Goal: Information Seeking & Learning: Find specific fact

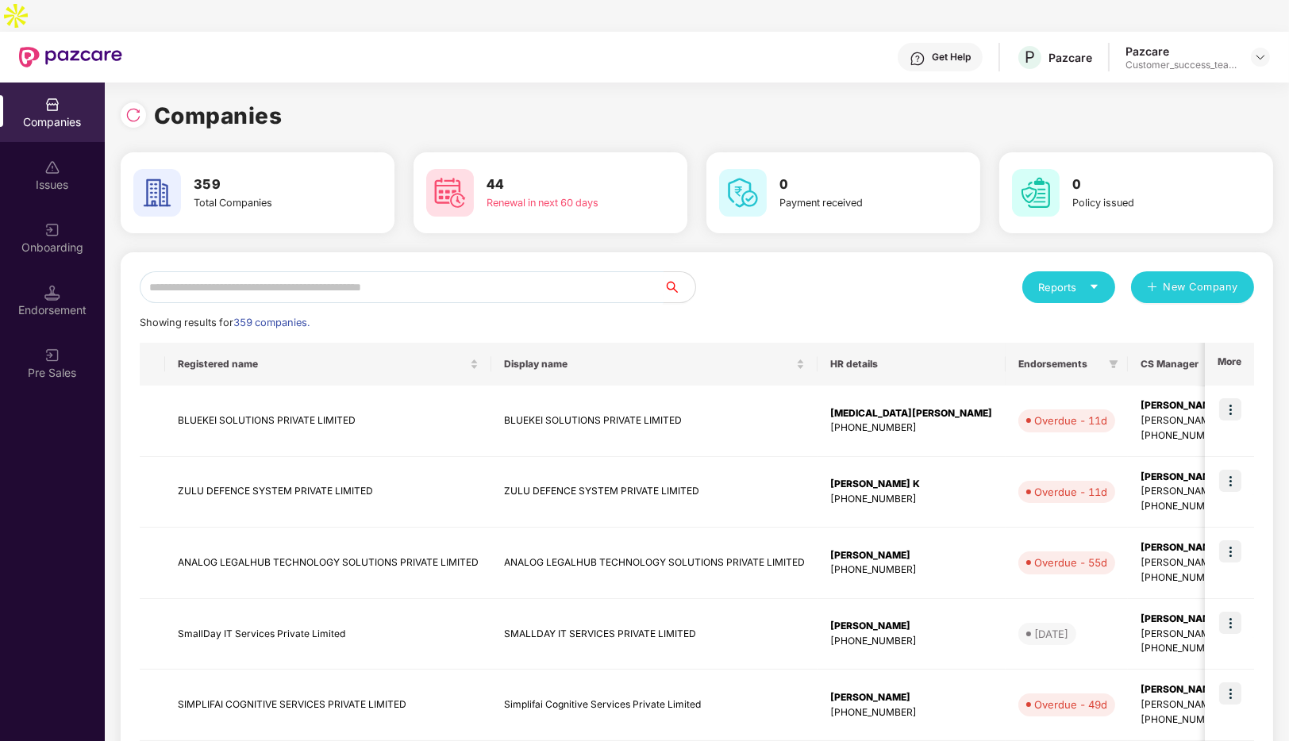
click at [365, 271] on input "text" at bounding box center [402, 287] width 524 height 32
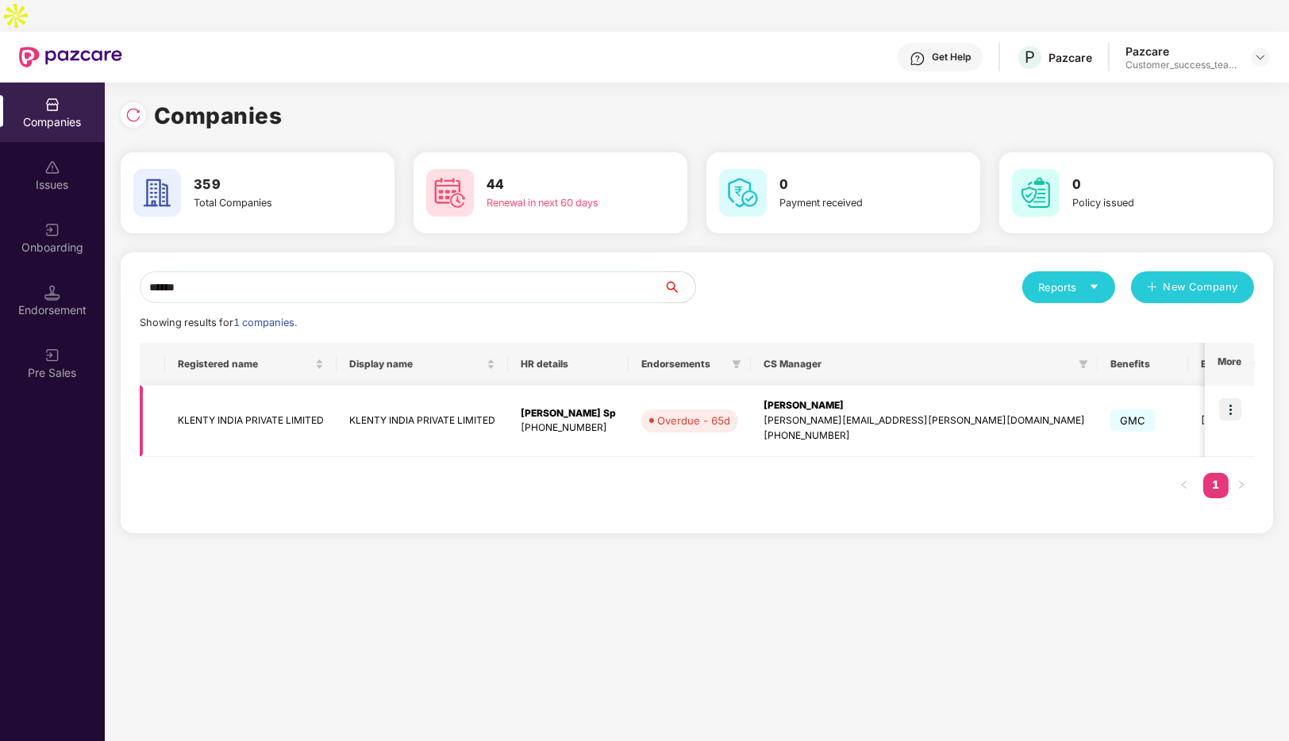
scroll to position [0, 215]
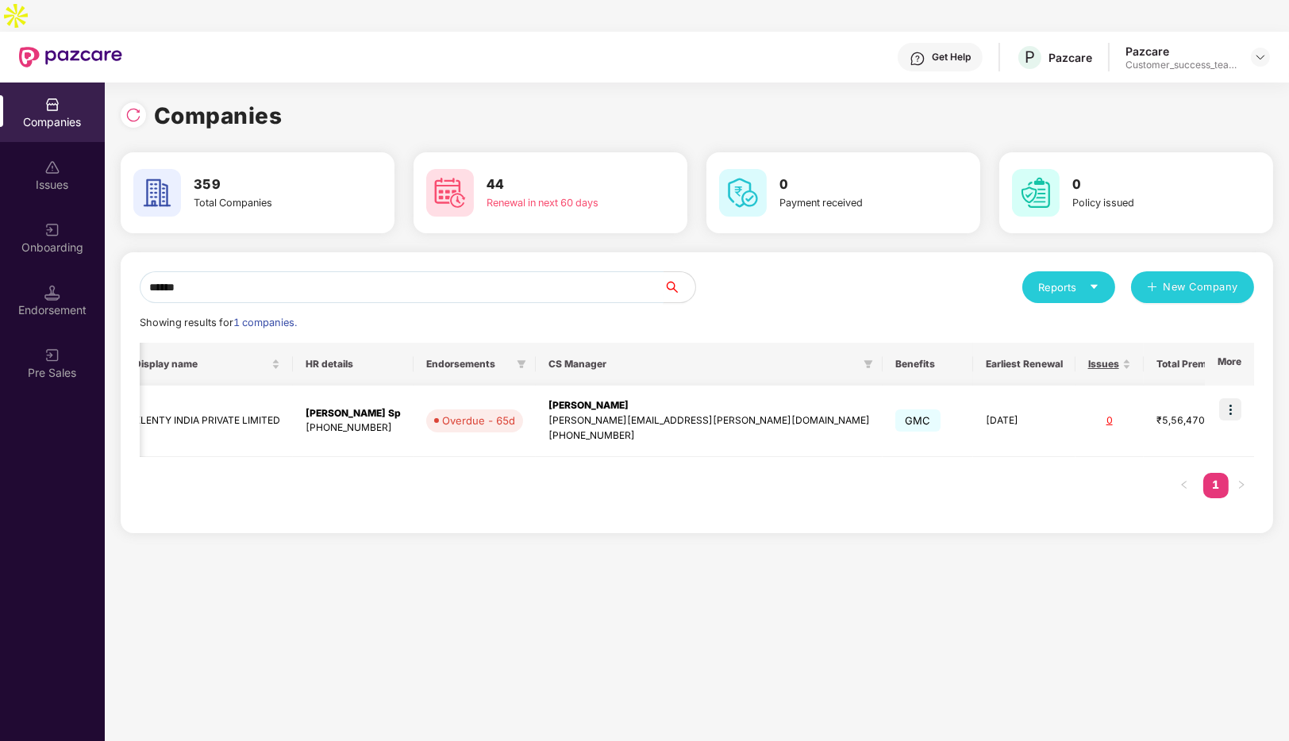
type input "******"
click at [1239, 399] on img at bounding box center [1230, 410] width 22 height 22
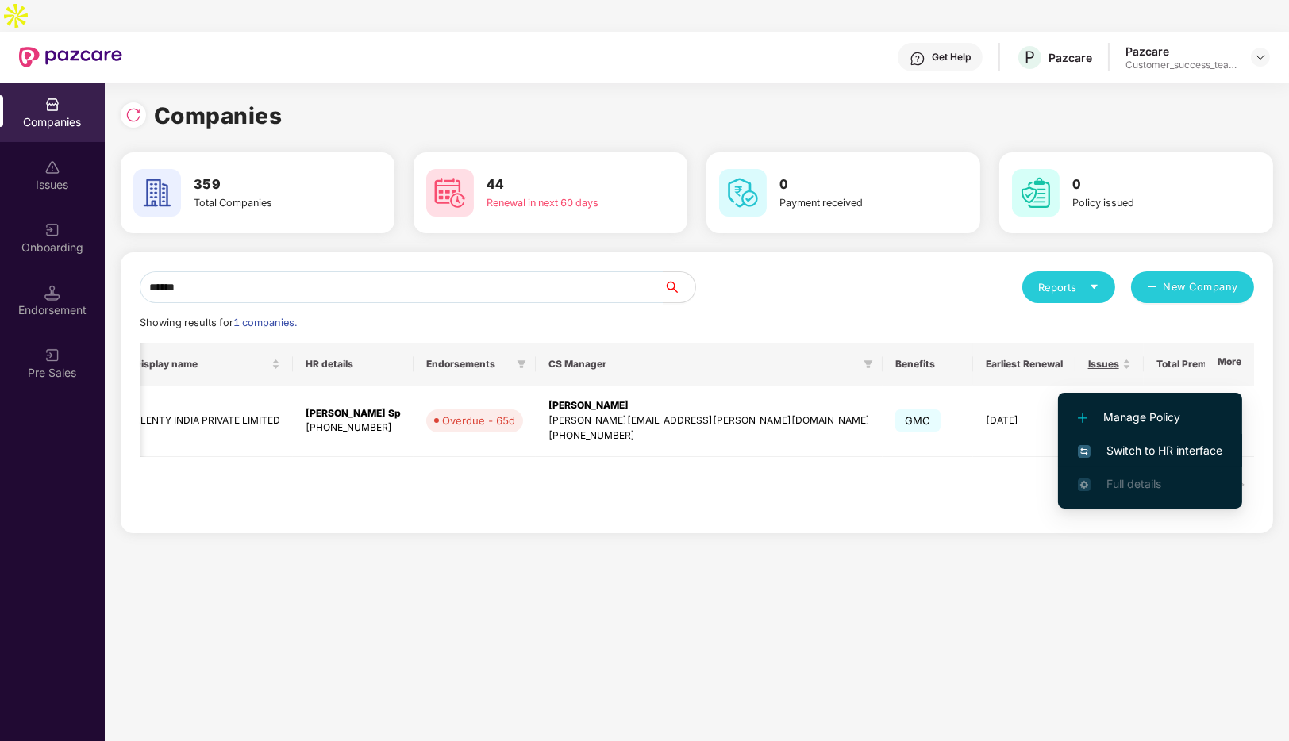
click at [1123, 446] on span "Switch to HR interface" at bounding box center [1150, 450] width 144 height 17
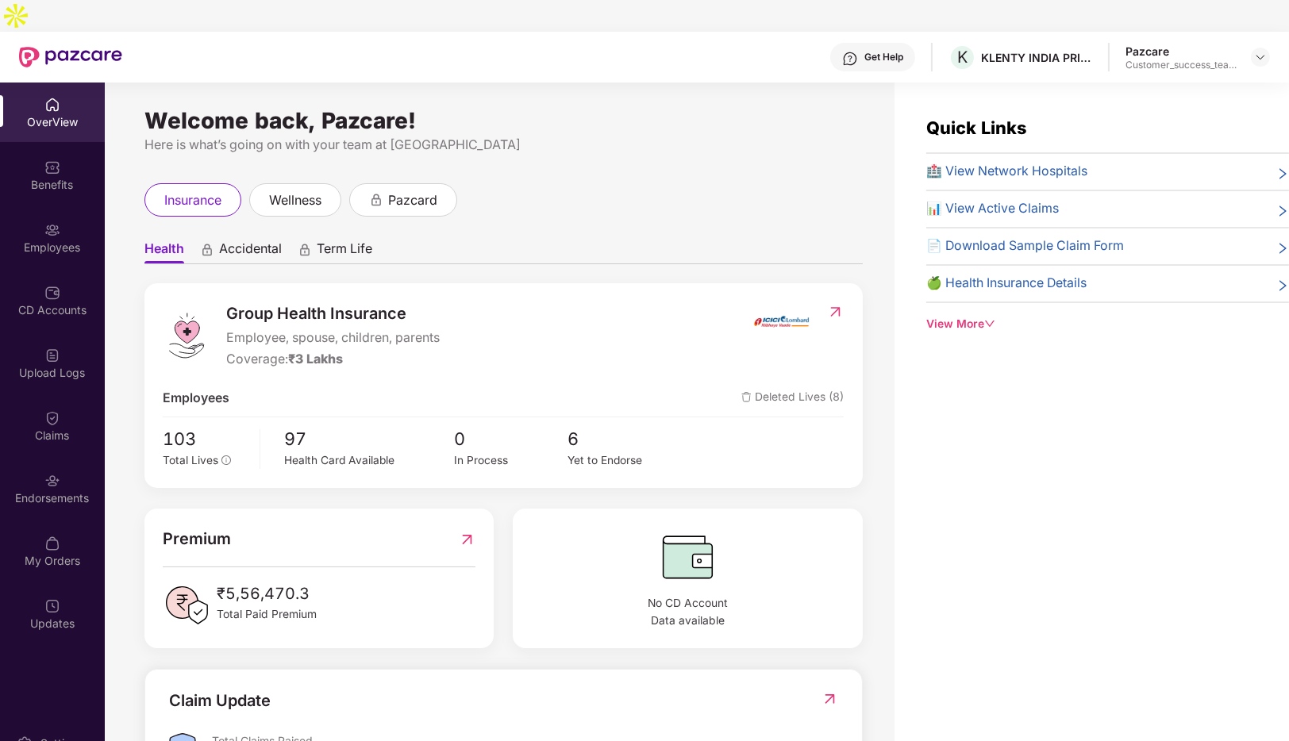
click at [49, 222] on img at bounding box center [52, 230] width 16 height 16
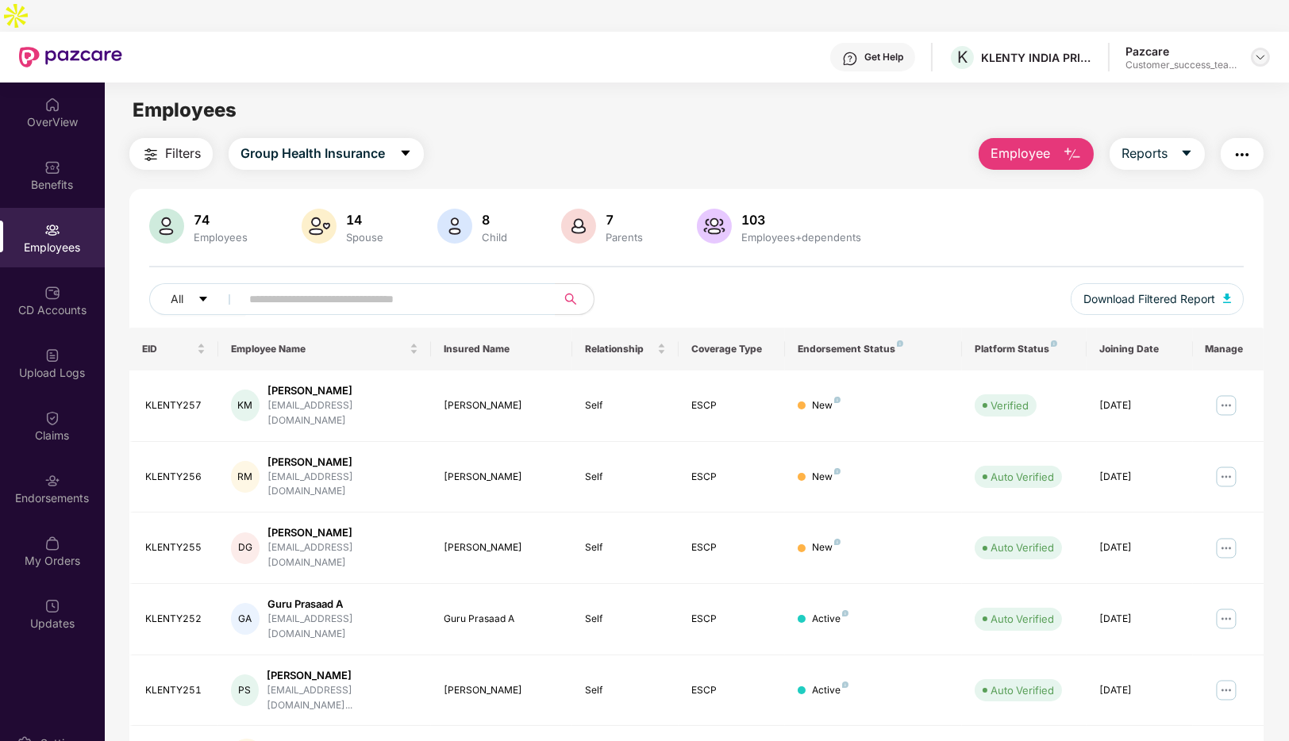
click at [1266, 51] on img at bounding box center [1260, 57] width 13 height 13
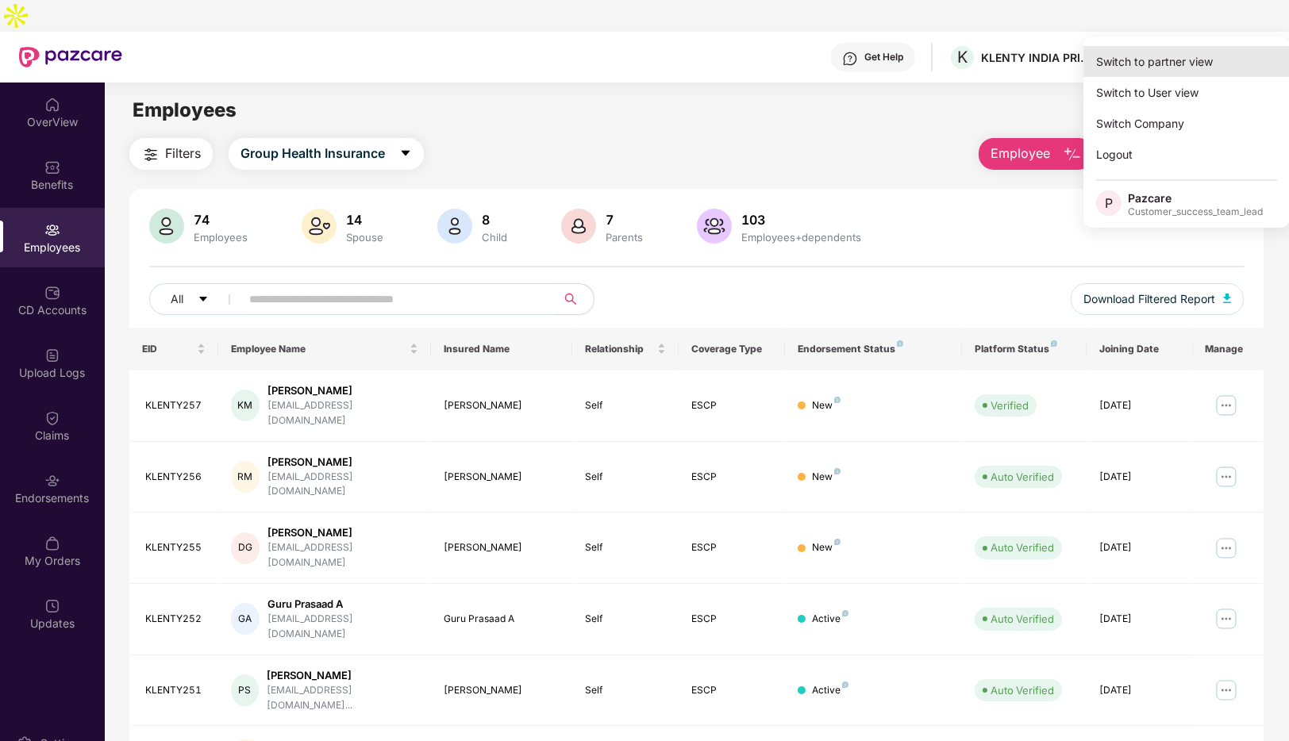
click at [1170, 48] on div "Switch to partner view" at bounding box center [1187, 61] width 206 height 31
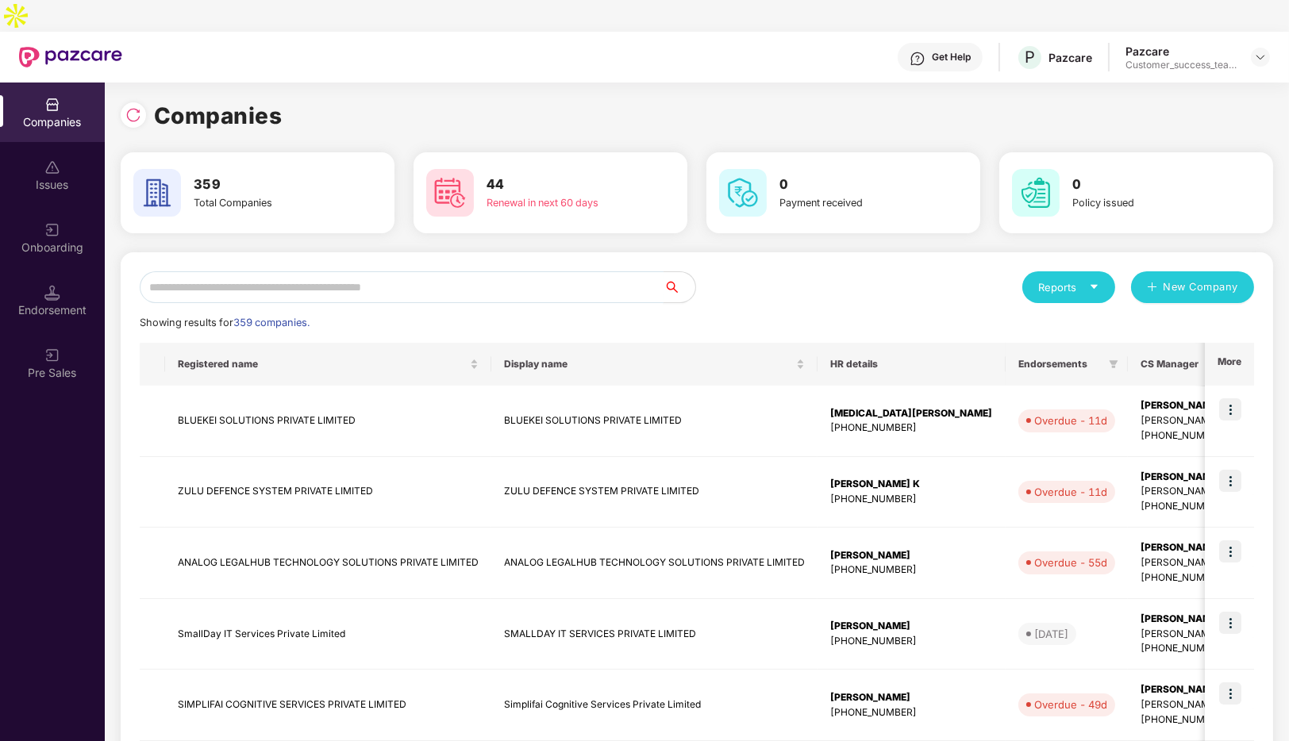
click at [388, 271] on input "text" at bounding box center [402, 287] width 524 height 32
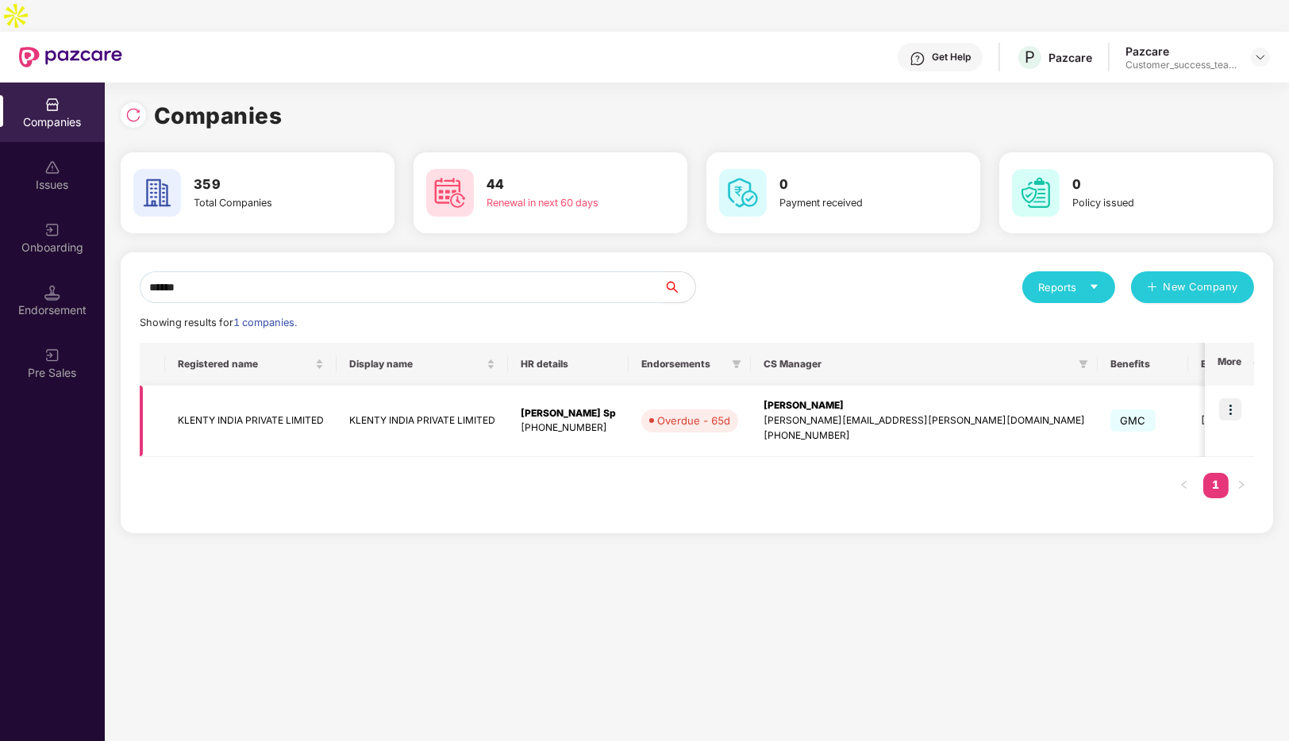
type input "******"
click at [1231, 399] on img at bounding box center [1230, 410] width 22 height 22
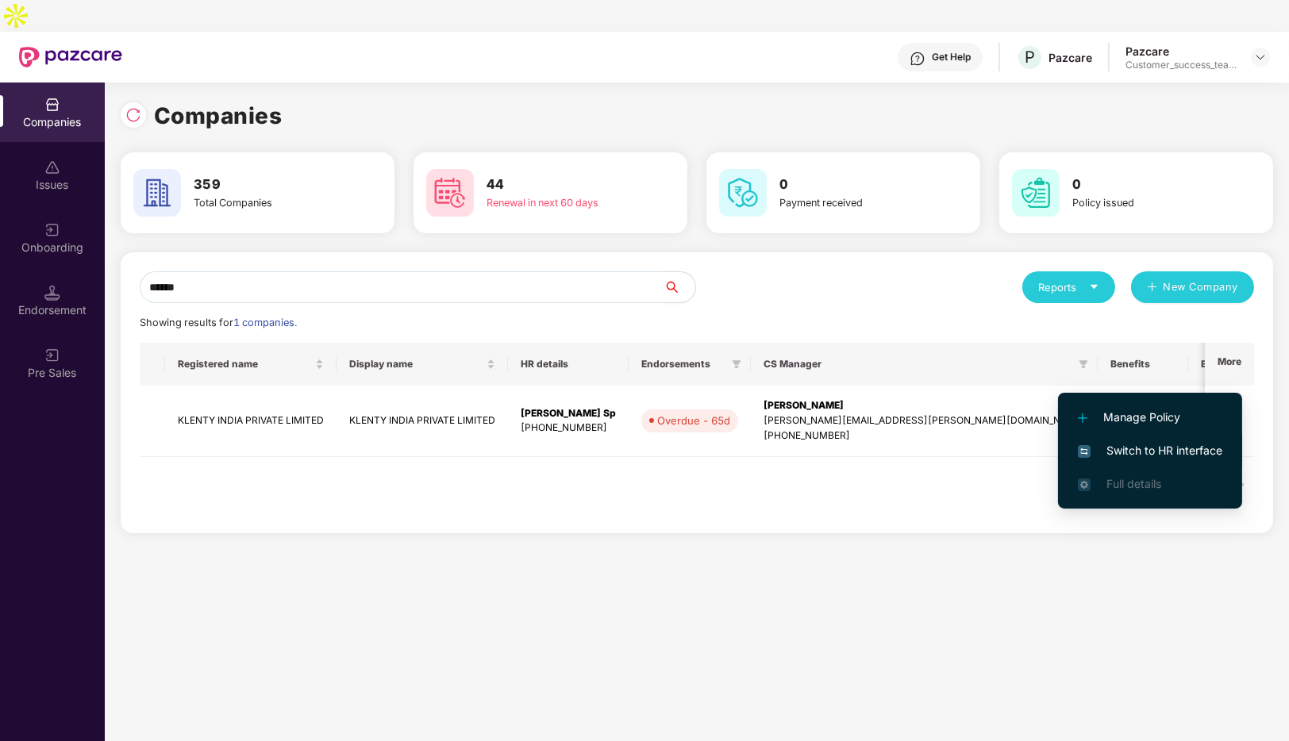
click at [1134, 456] on span "Switch to HR interface" at bounding box center [1150, 450] width 144 height 17
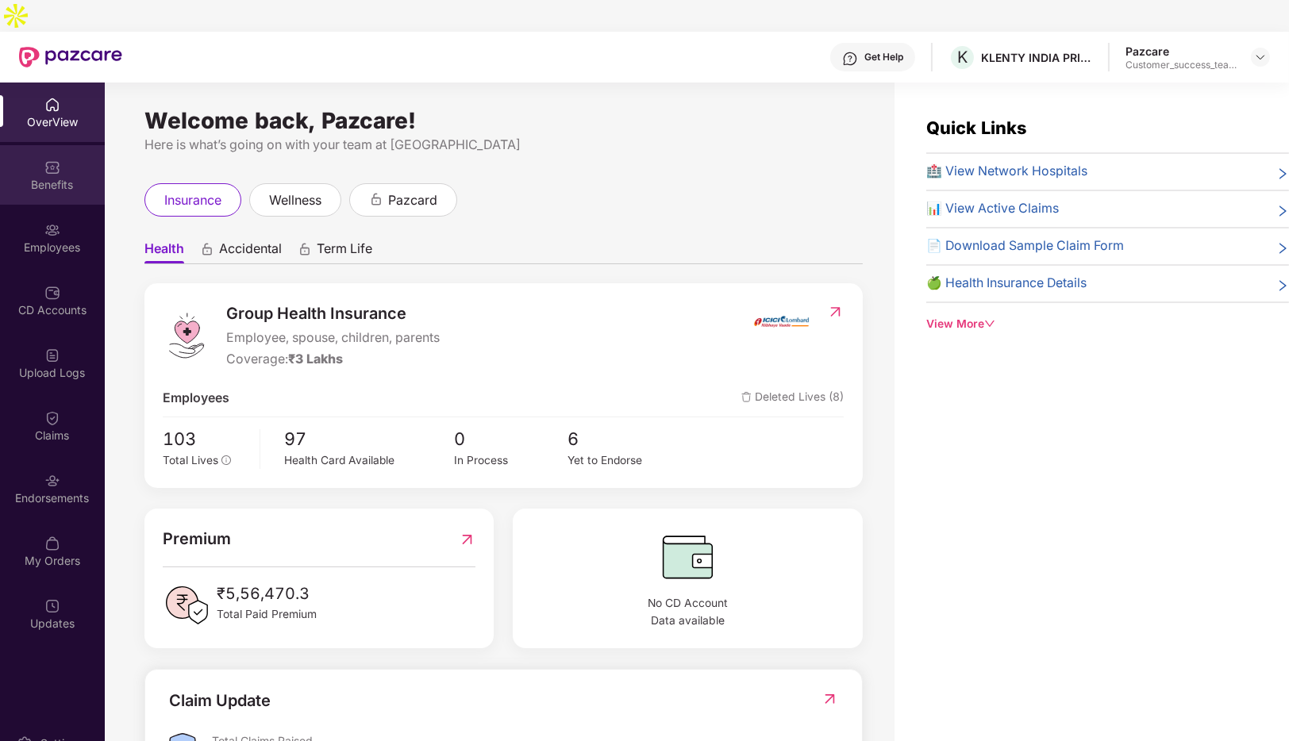
click at [44, 177] on div "Benefits" at bounding box center [52, 185] width 105 height 16
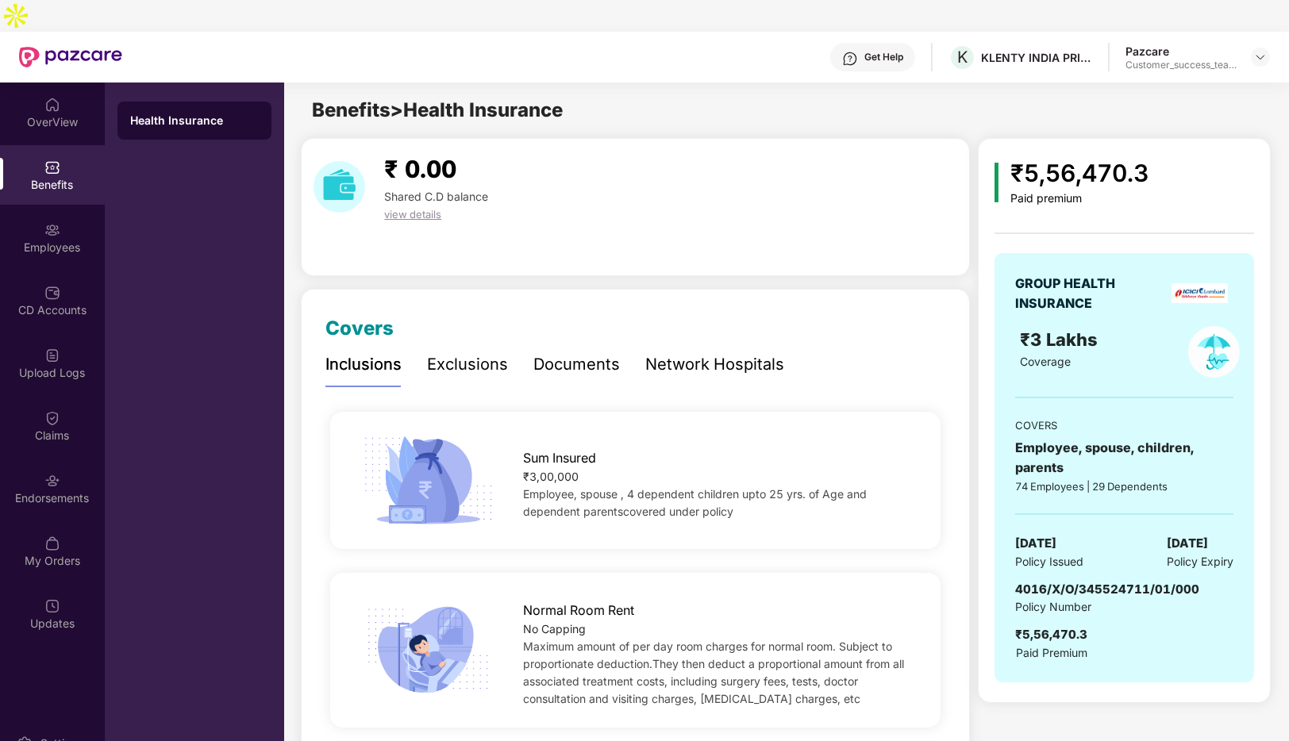
click at [572, 352] on div "Documents" at bounding box center [576, 364] width 87 height 25
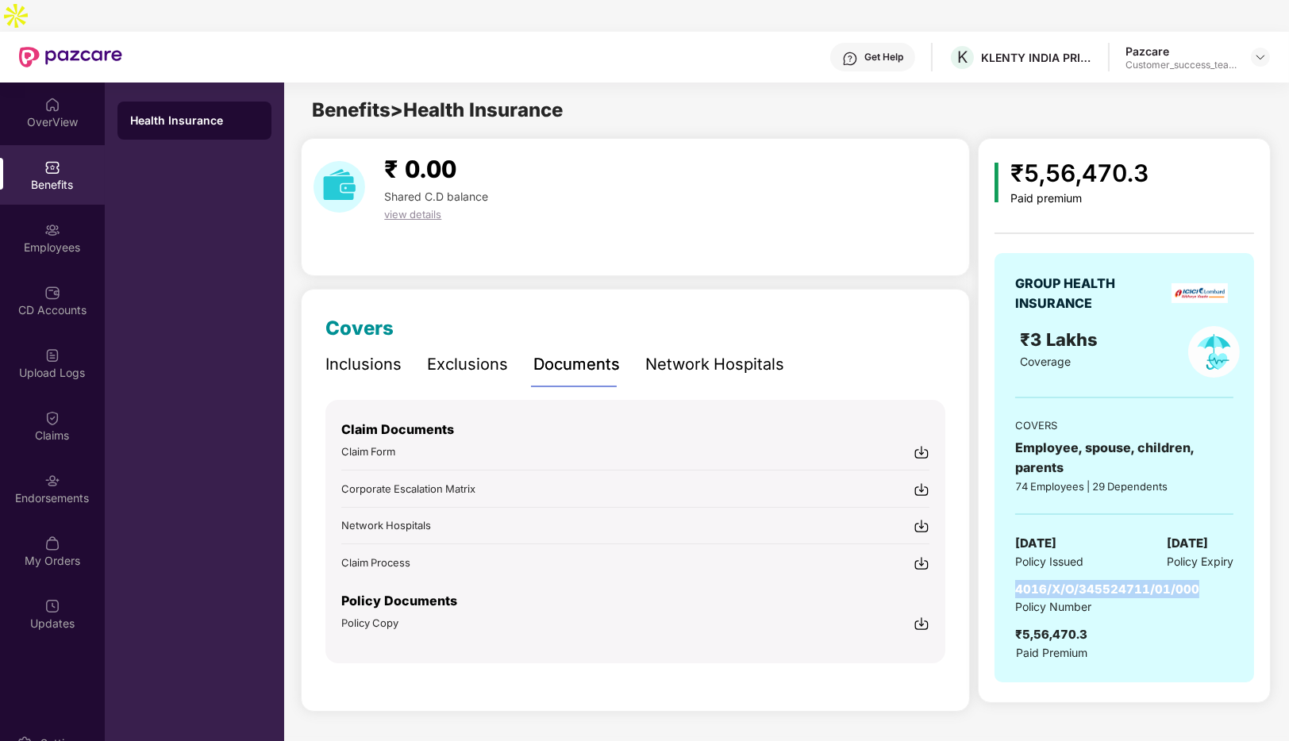
drag, startPoint x: 1212, startPoint y: 556, endPoint x: 1016, endPoint y: 555, distance: 196.1
click at [1016, 580] on div "4016/X/O/345524711/01/000 Policy Number ₹5,56,470.3 Paid Premium" at bounding box center [1124, 621] width 218 height 82
copy span "4016/X/O/345524711/01/000"
click at [1259, 51] on img at bounding box center [1260, 57] width 13 height 13
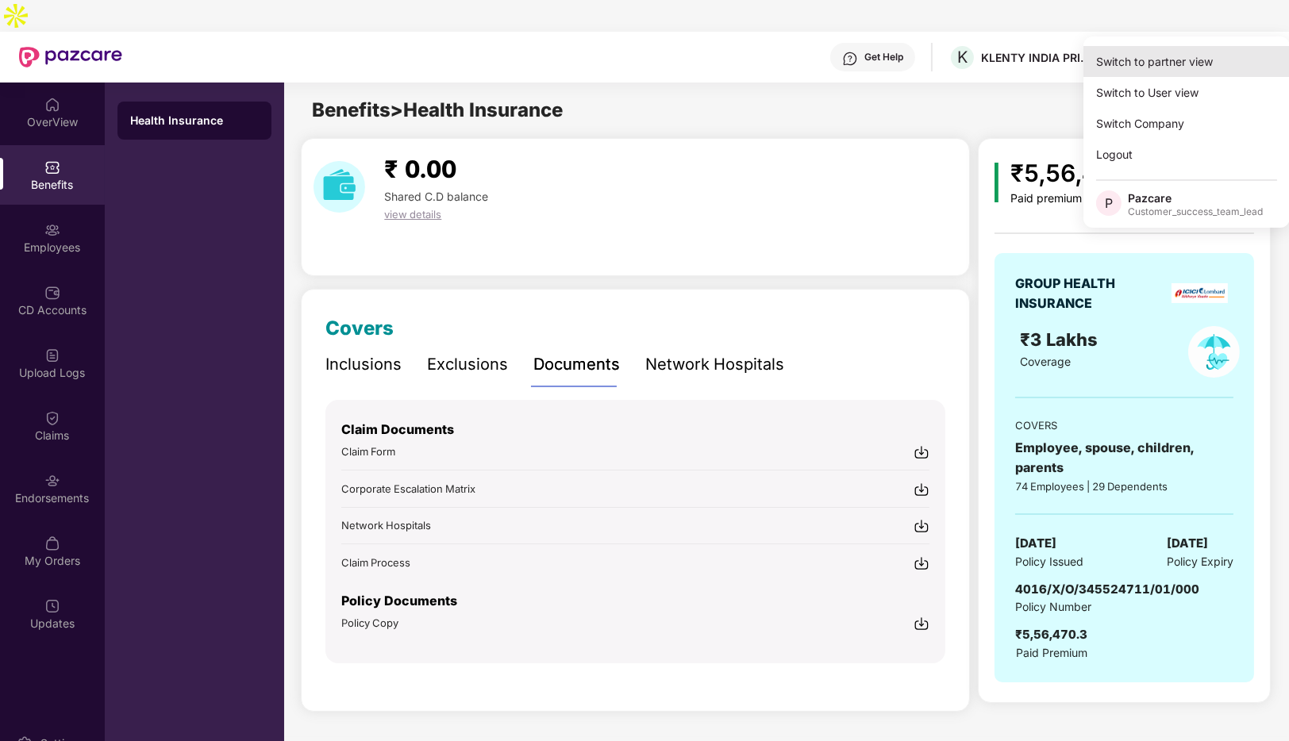
click at [1142, 72] on div "Switch to partner view" at bounding box center [1187, 61] width 206 height 31
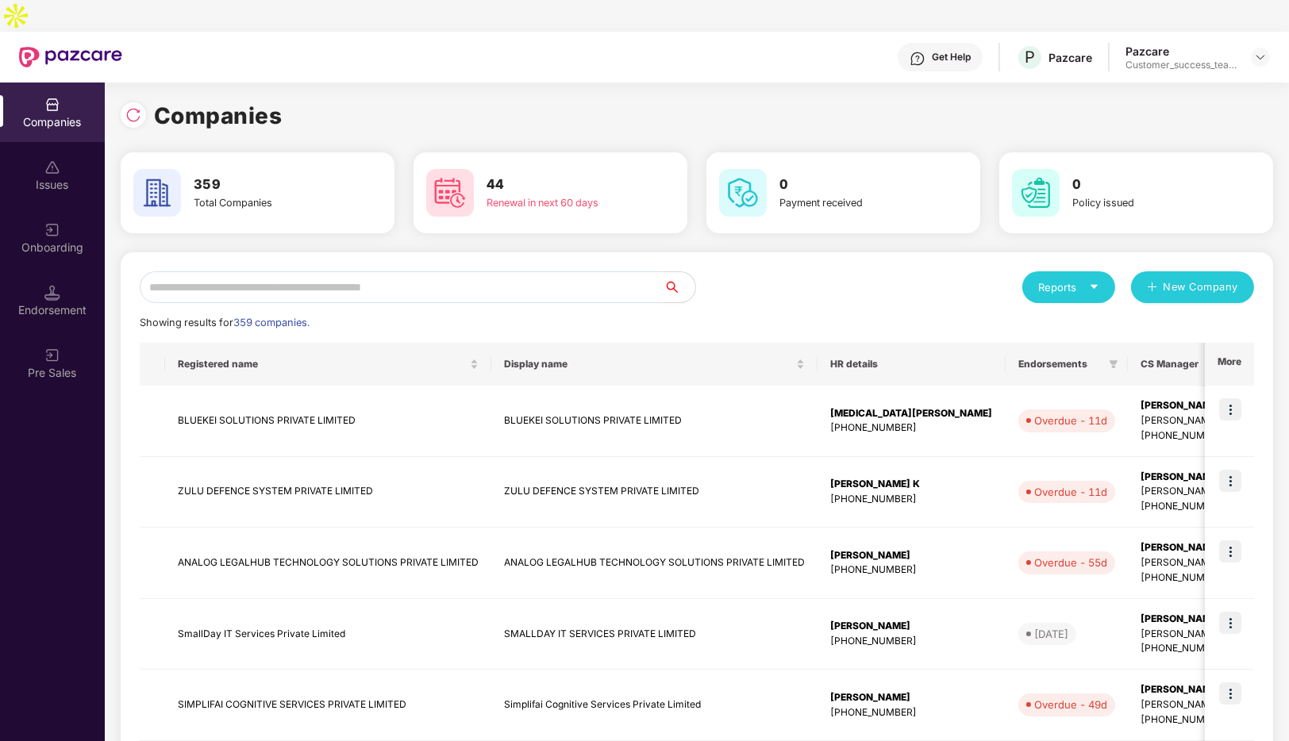
click at [318, 271] on input "text" at bounding box center [402, 287] width 524 height 32
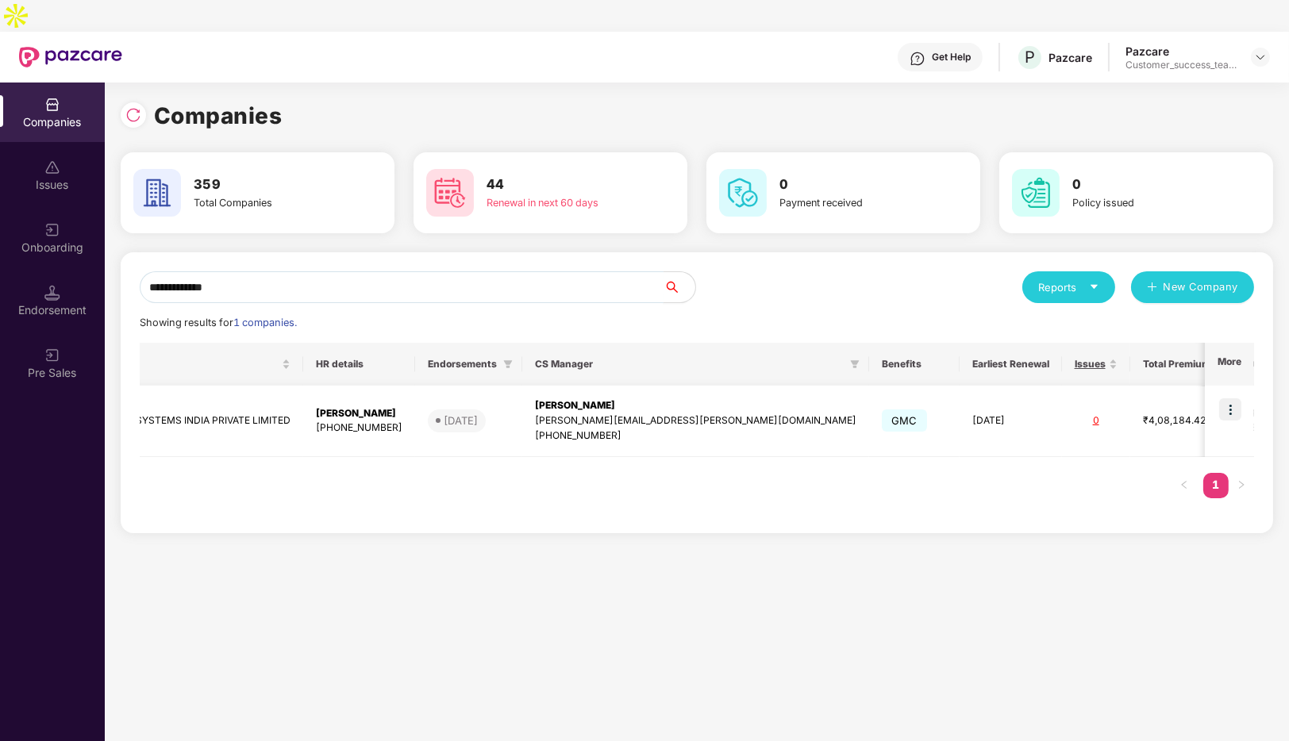
scroll to position [0, 0]
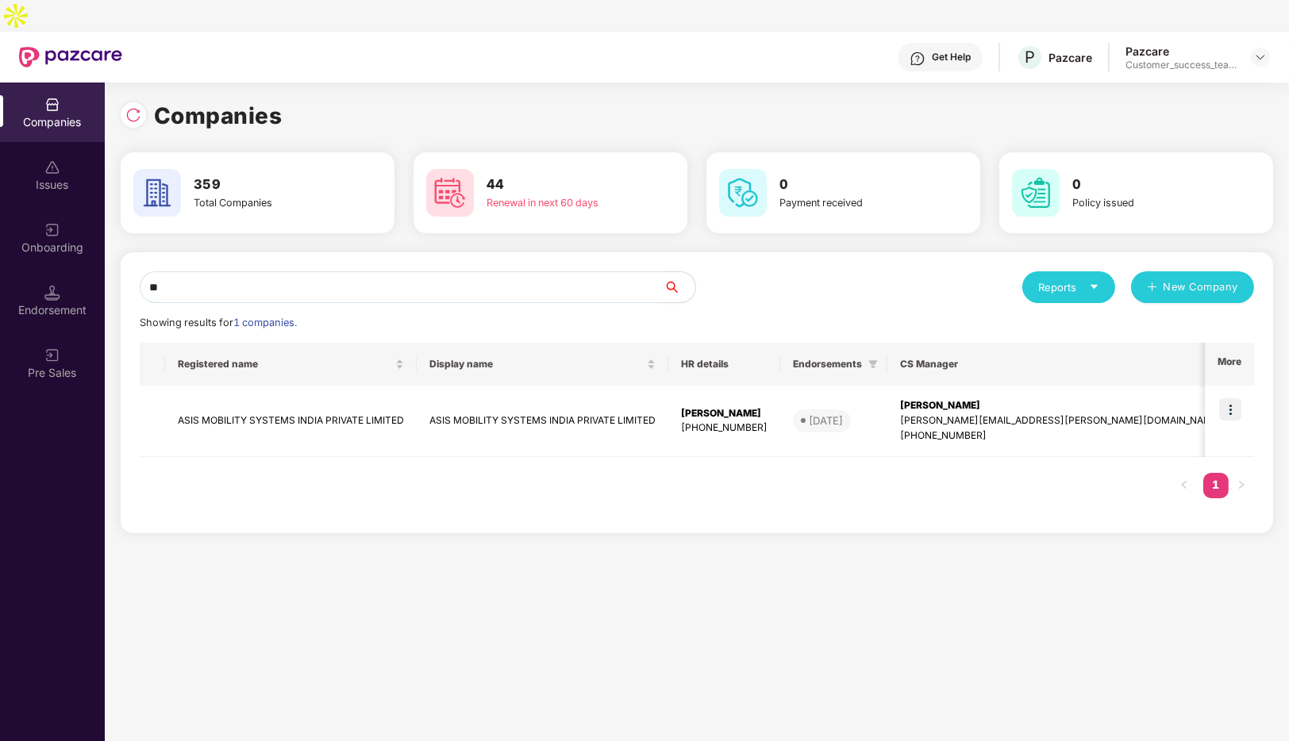
type input "*"
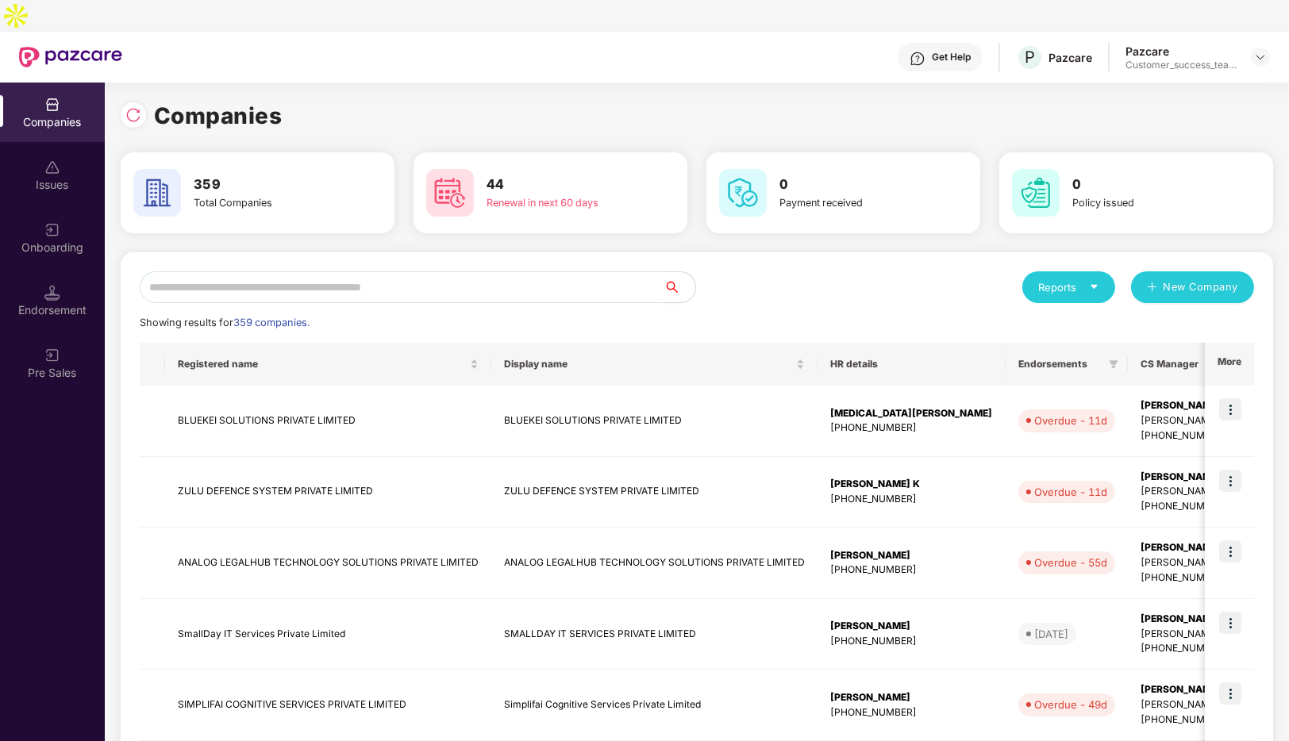
drag, startPoint x: 310, startPoint y: 252, endPoint x: 765, endPoint y: 132, distance: 470.6
click at [765, 132] on div "Companies 359 Total Companies 44 Renewal in next 60 days 0 Payment received 0 P…" at bounding box center [697, 641] width 1153 height 1087
click at [306, 271] on input "text" at bounding box center [402, 287] width 524 height 32
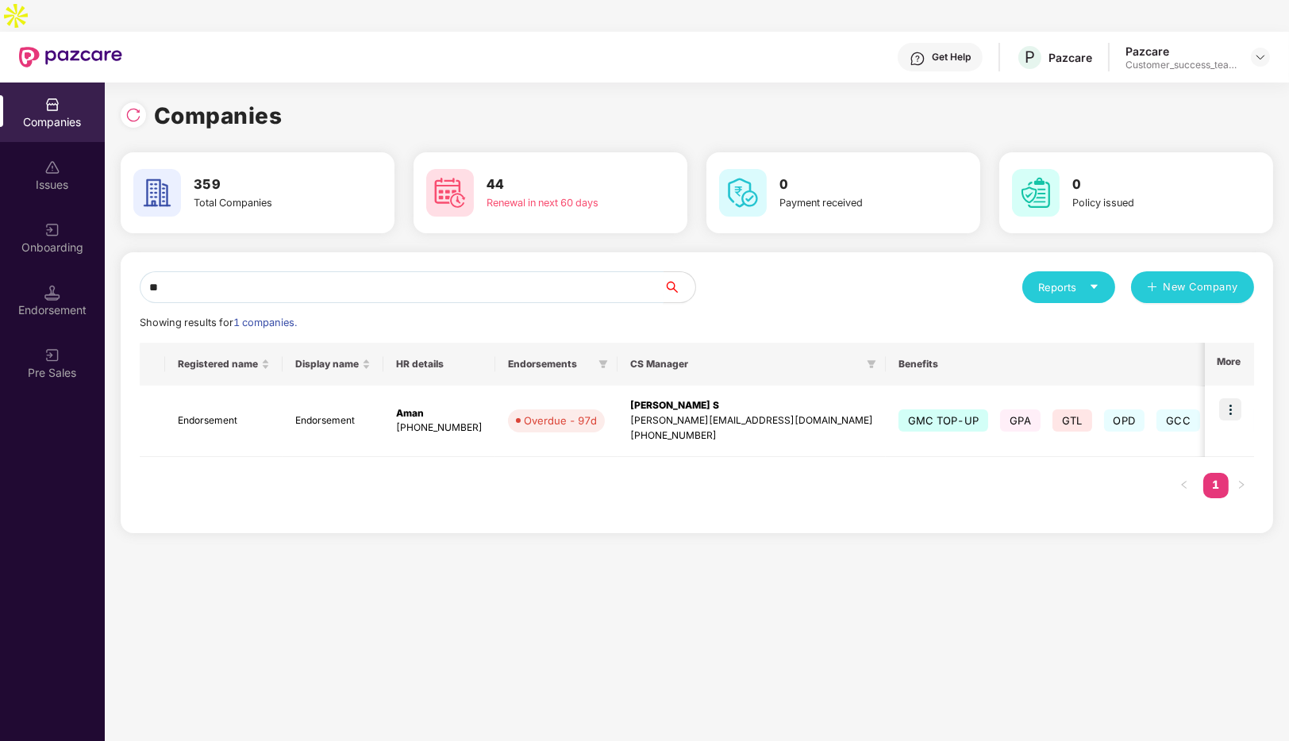
type input "*"
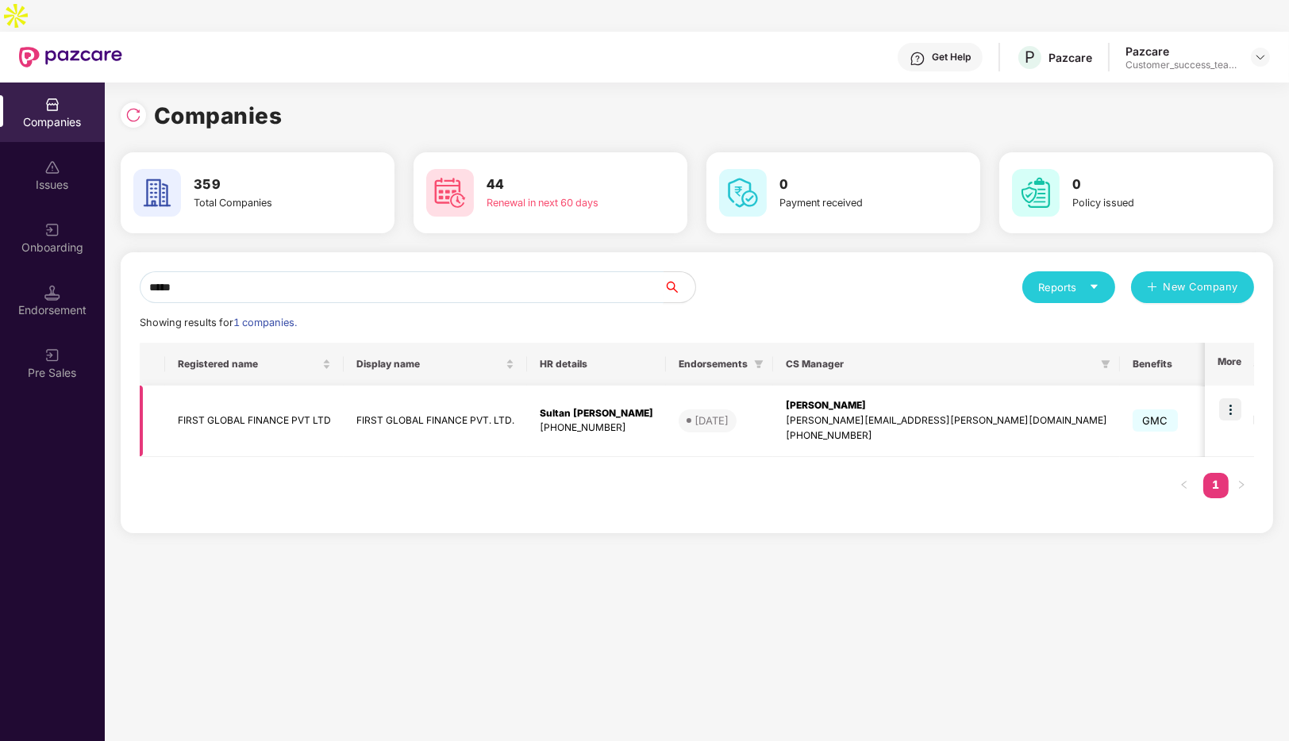
type input "*****"
click at [1224, 399] on img at bounding box center [1230, 410] width 22 height 22
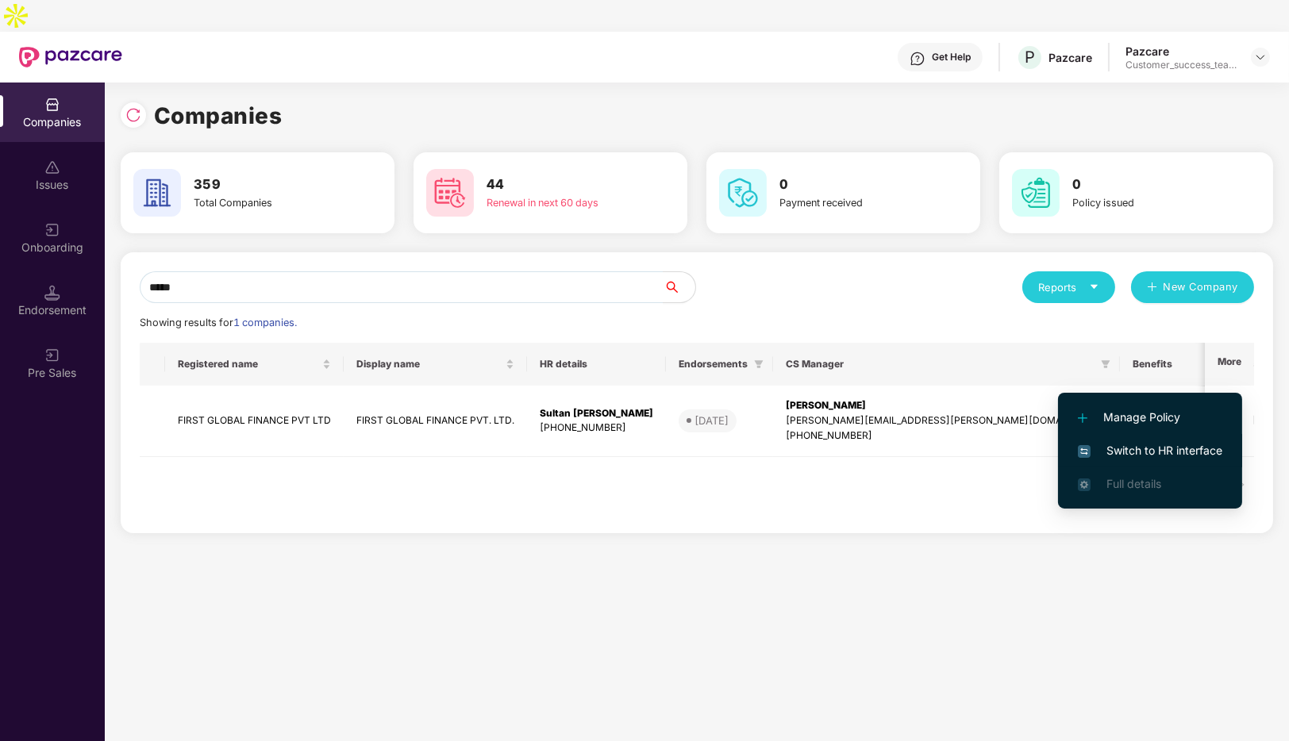
click at [1100, 445] on span "Switch to HR interface" at bounding box center [1150, 450] width 144 height 17
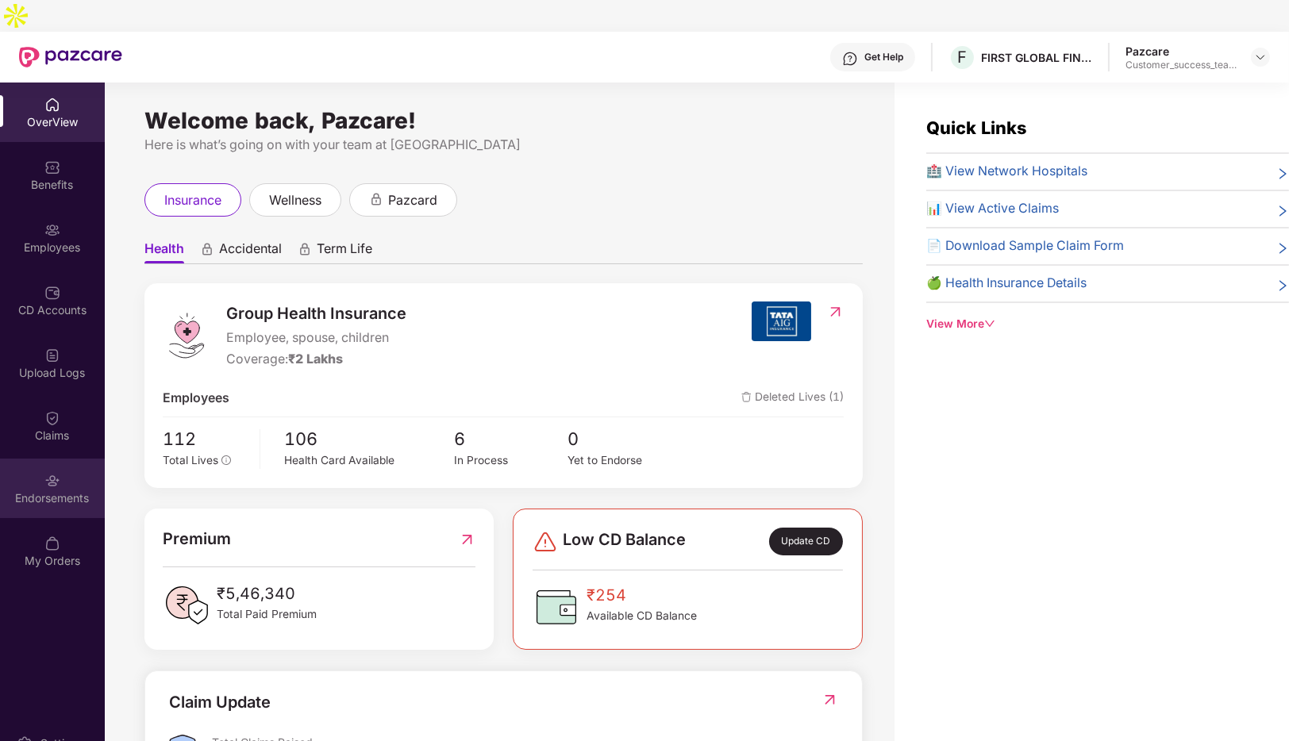
click at [36, 491] on div "Endorsements" at bounding box center [52, 499] width 105 height 16
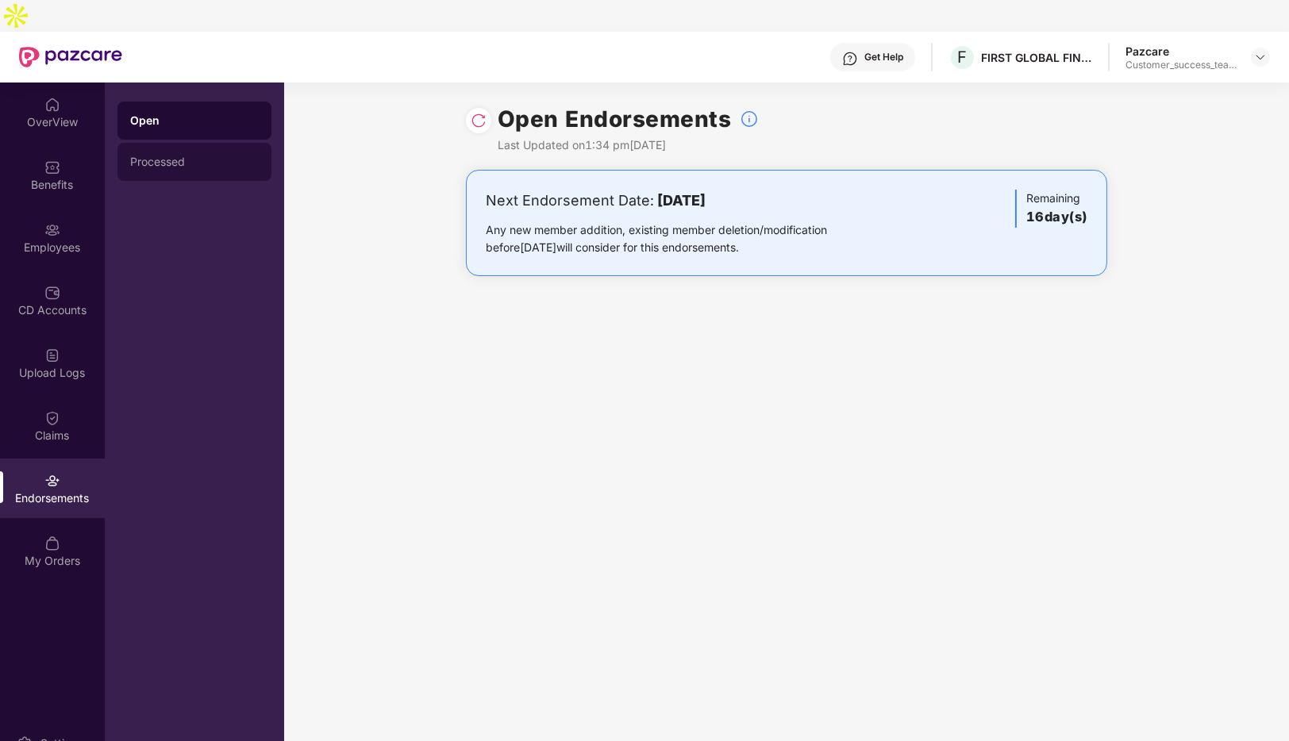
click at [175, 156] on div "Processed" at bounding box center [194, 162] width 129 height 13
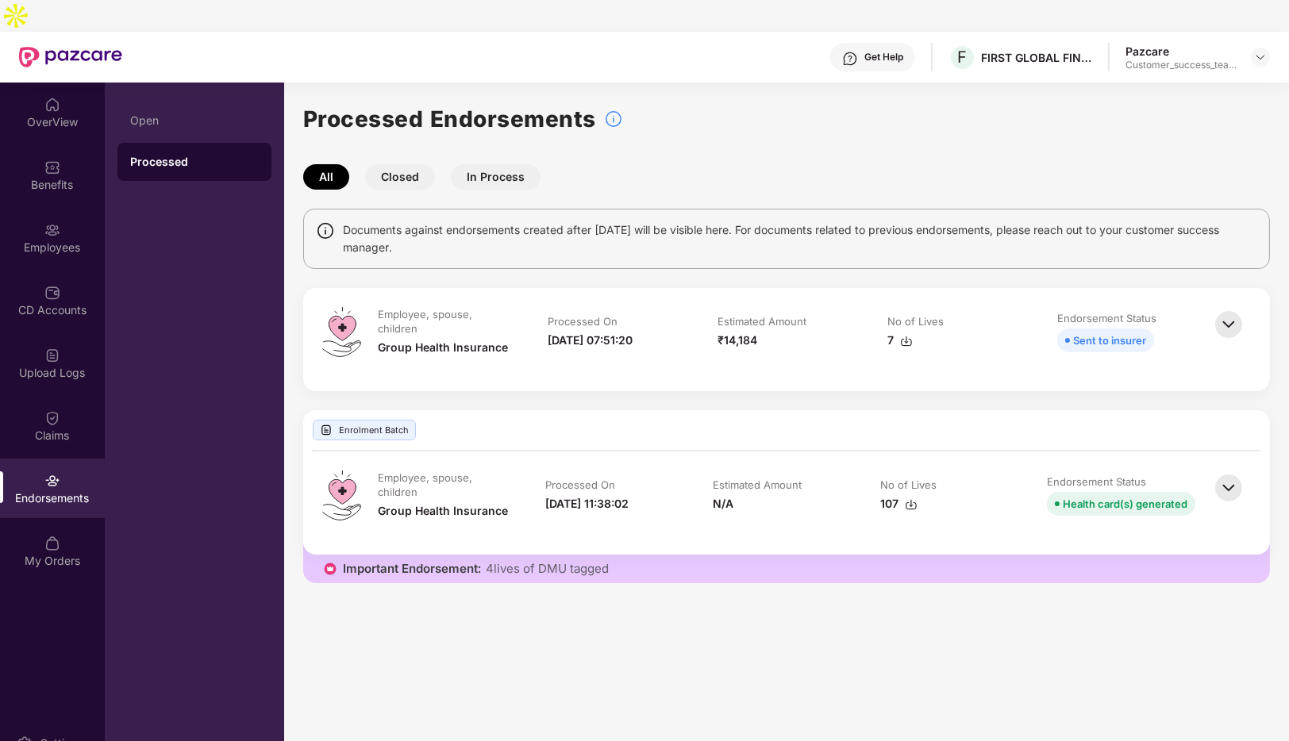
click at [1227, 307] on img at bounding box center [1228, 324] width 35 height 35
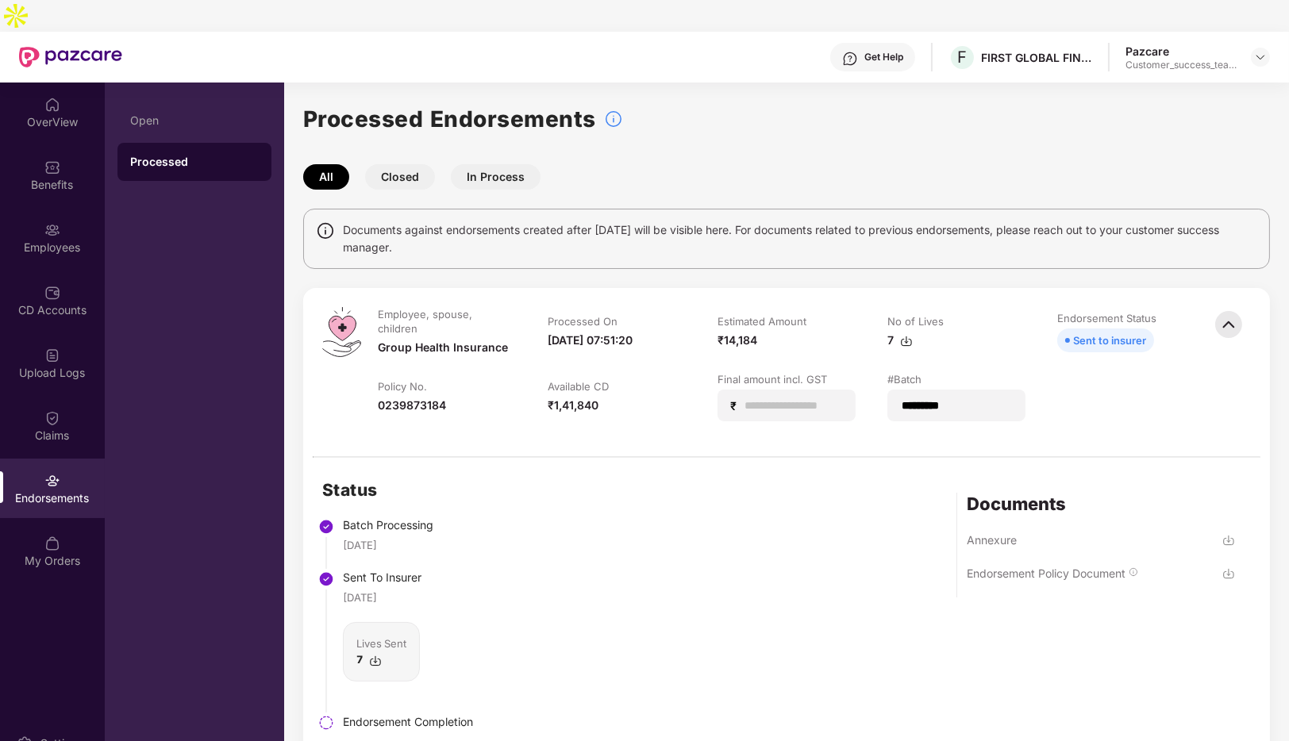
click at [1230, 568] on img at bounding box center [1229, 574] width 13 height 13
click at [1228, 534] on img at bounding box center [1229, 540] width 13 height 13
click at [66, 177] on div "Benefits" at bounding box center [52, 185] width 105 height 16
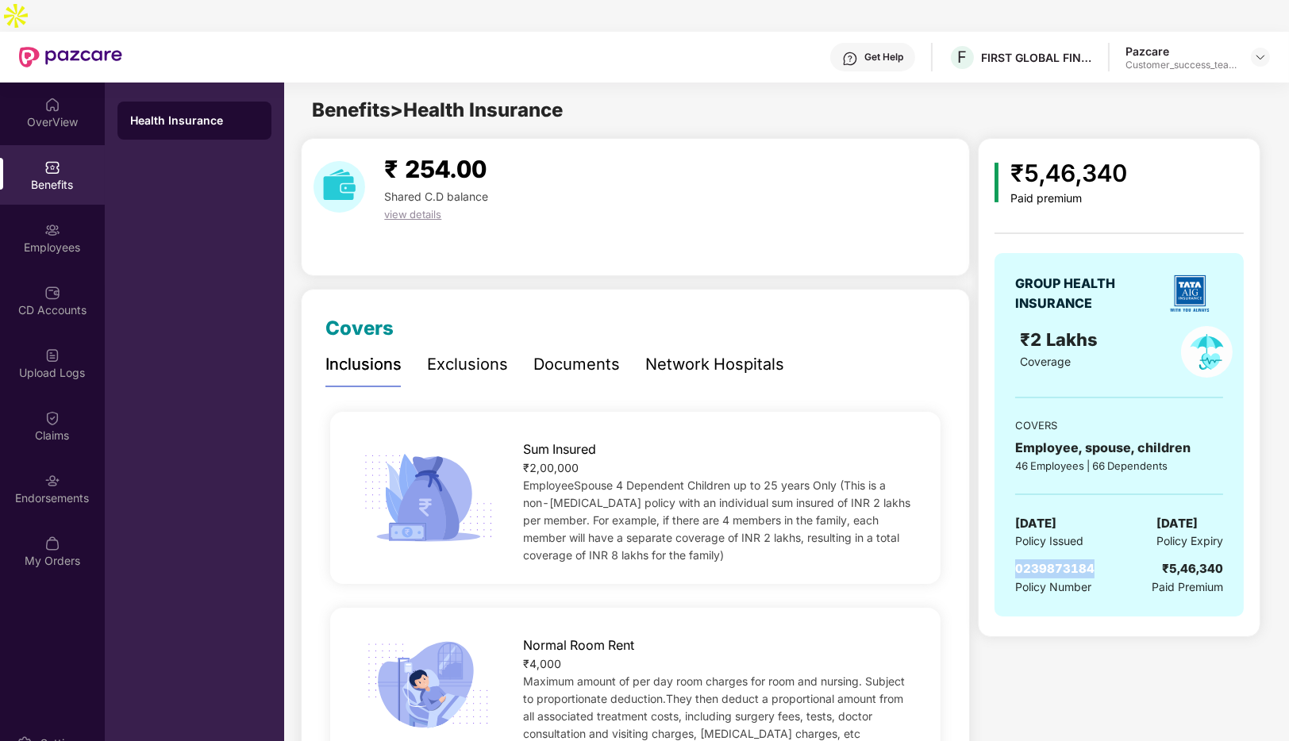
drag, startPoint x: 1100, startPoint y: 532, endPoint x: 1017, endPoint y: 540, distance: 83.7
click at [1017, 560] on div "0239873184 Policy Number ₹5,46,340 Paid Premium" at bounding box center [1119, 578] width 208 height 37
copy span "0239873184"
click at [33, 287] on div "CD Accounts" at bounding box center [52, 301] width 105 height 60
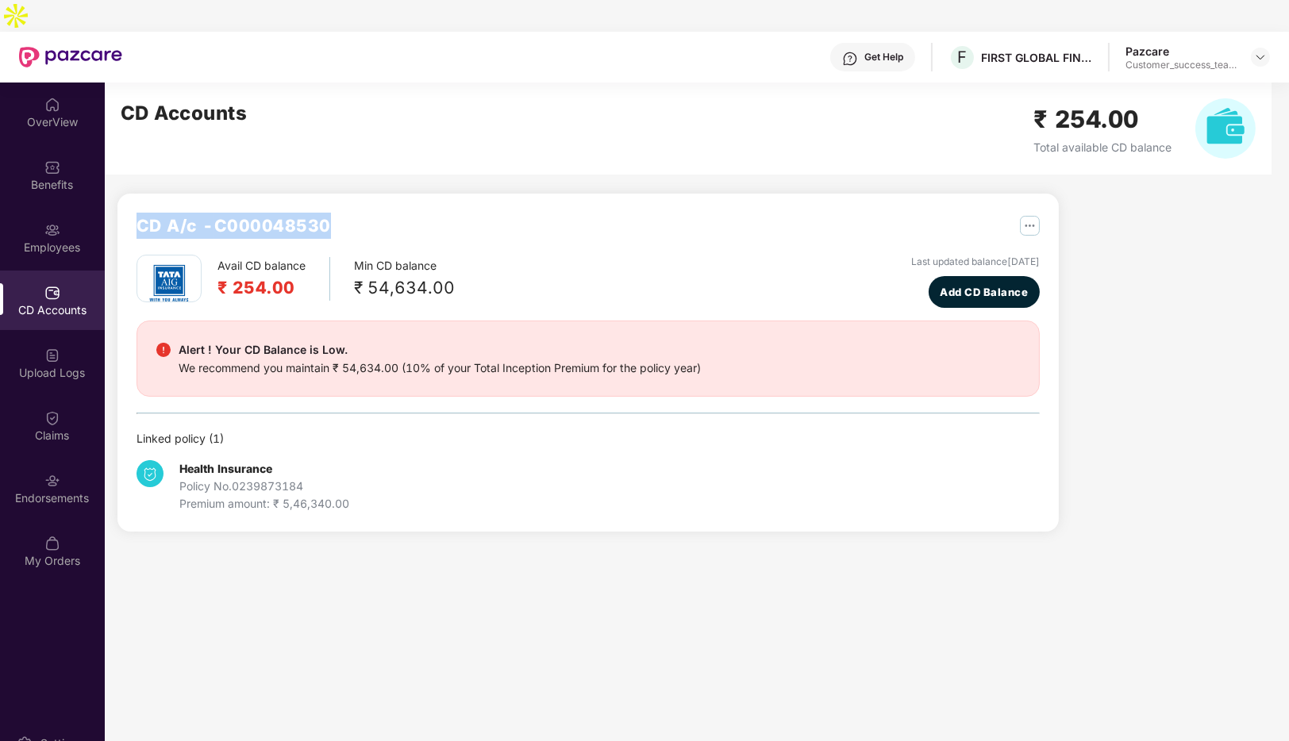
drag, startPoint x: 338, startPoint y: 194, endPoint x: 139, endPoint y: 190, distance: 199.3
click at [139, 213] on div "CD A/c - C000048530" at bounding box center [588, 234] width 903 height 42
copy h2 "CD A/c - C000048530"
drag, startPoint x: 1271, startPoint y: 25, endPoint x: 1263, endPoint y: 26, distance: 8.0
click at [1263, 32] on header "Get Help F FIRST GLOBAL FINANCE PVT. LTD. Pazcare Customer_success_team_lead" at bounding box center [644, 57] width 1289 height 51
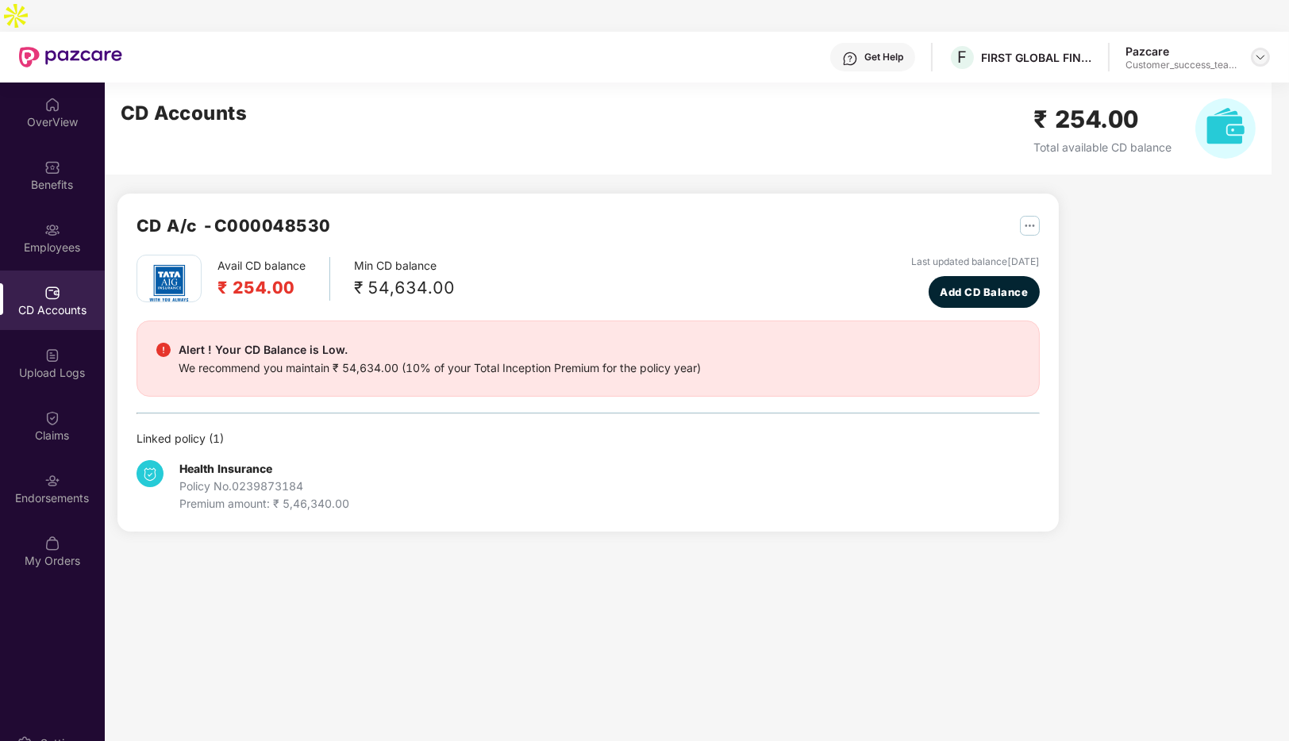
click at [1263, 51] on img at bounding box center [1260, 57] width 13 height 13
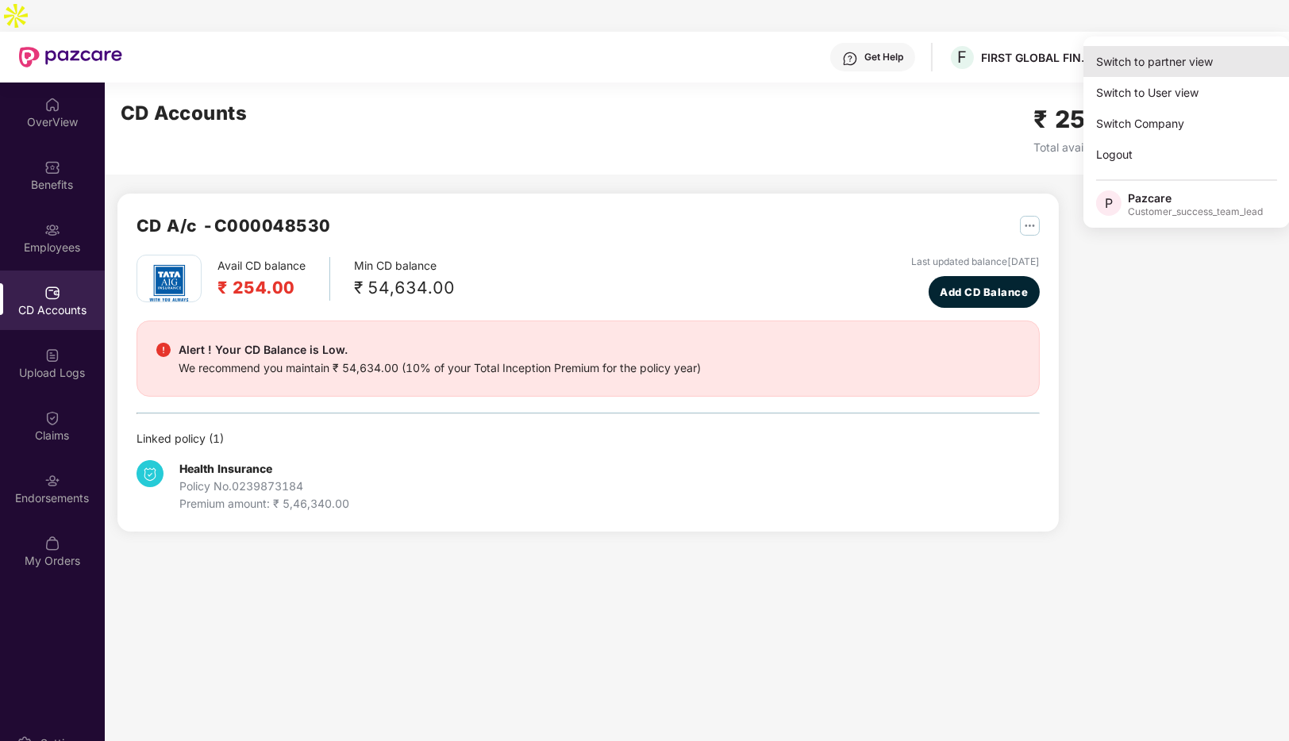
click at [1173, 58] on div "Switch to partner view" at bounding box center [1187, 61] width 206 height 31
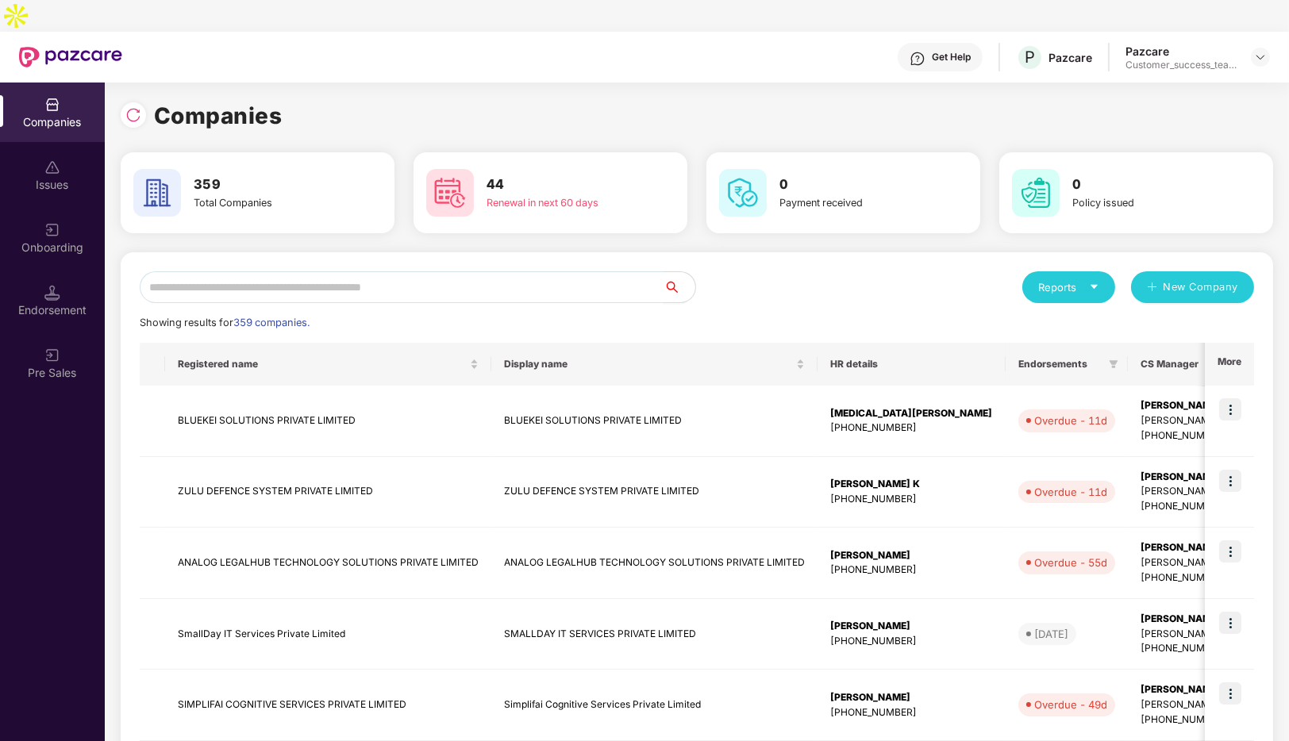
click at [279, 271] on input "text" at bounding box center [402, 287] width 524 height 32
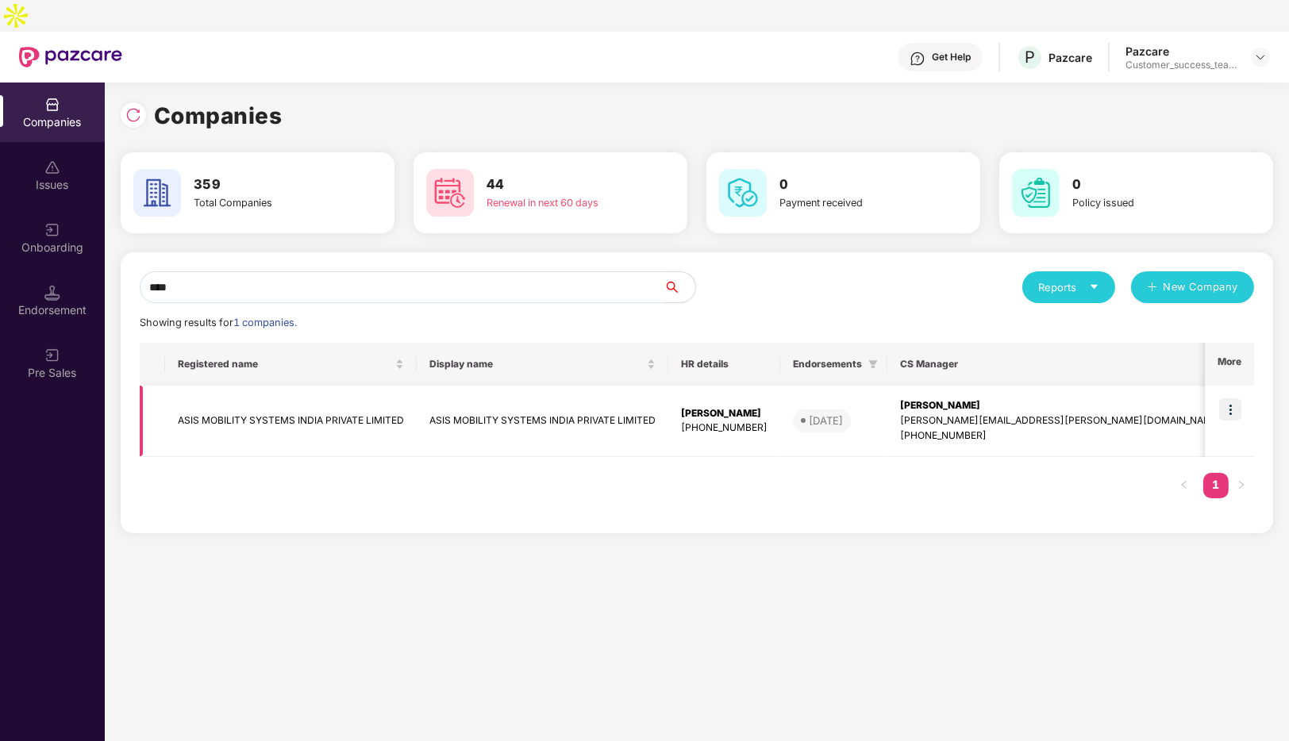
type input "****"
click at [1234, 399] on img at bounding box center [1230, 410] width 22 height 22
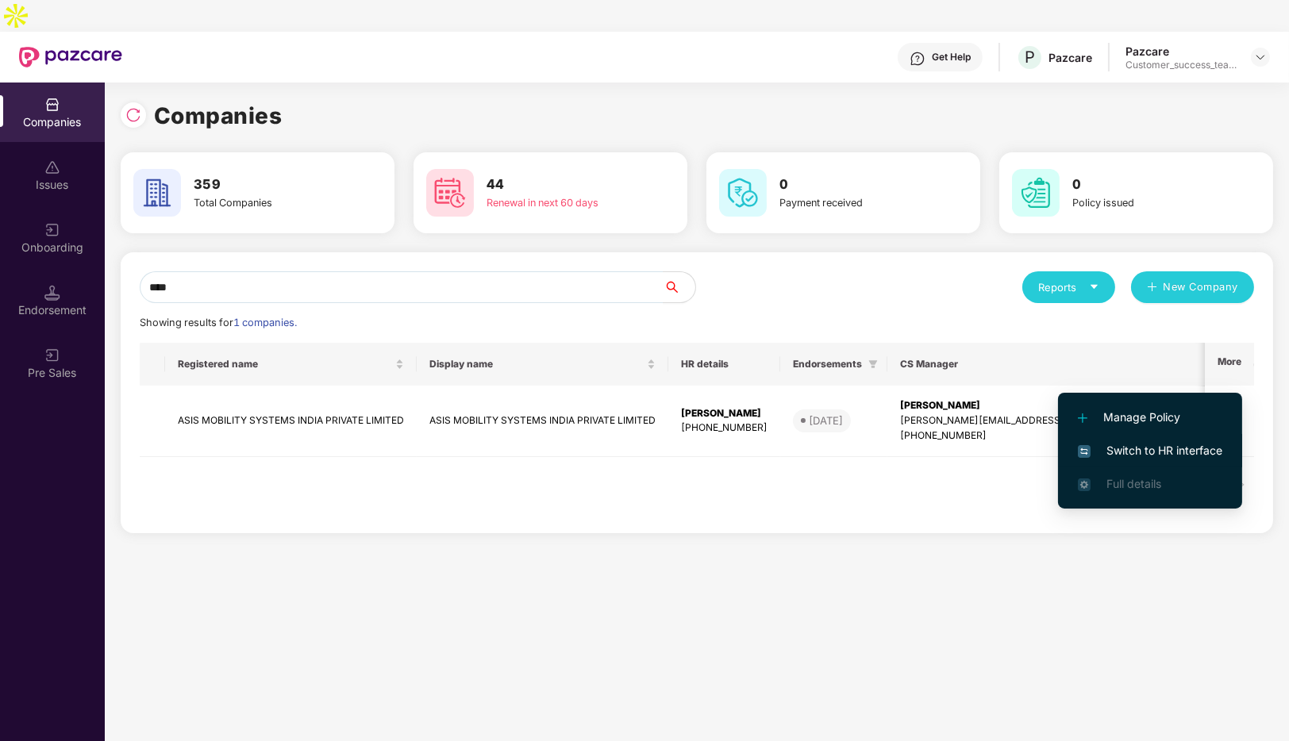
click at [1147, 442] on span "Switch to HR interface" at bounding box center [1150, 450] width 144 height 17
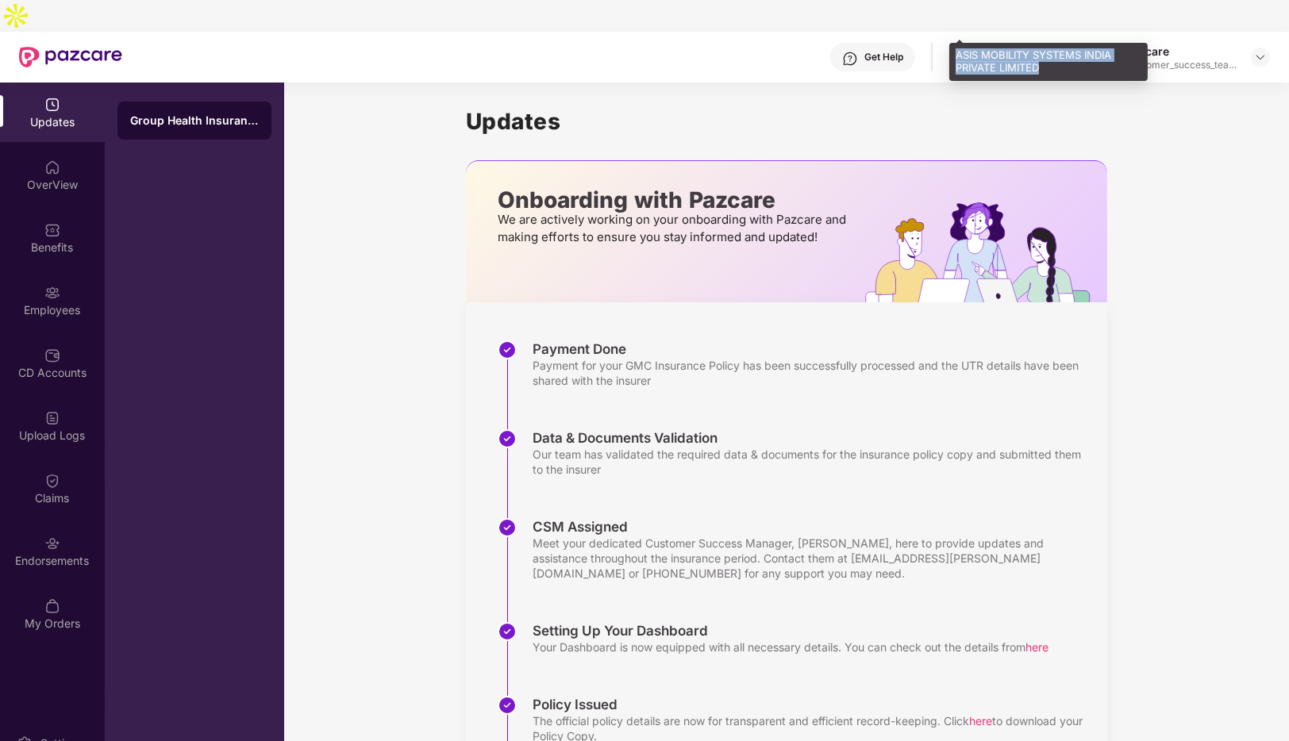
drag, startPoint x: 956, startPoint y: 52, endPoint x: 1041, endPoint y: 69, distance: 86.7
click at [1041, 69] on div "ASIS MOBILITY SYSTEMS INDIA PRIVATE LIMITED" at bounding box center [1048, 61] width 198 height 37
copy div "ASIS MOBILITY SYSTEMS INDIA PRIVATE LIMITED"
click at [838, 358] on div "Payment for your GMC Insurance Policy has been successfully processed and the U…" at bounding box center [812, 373] width 559 height 30
click at [1269, 48] on div at bounding box center [1260, 57] width 19 height 19
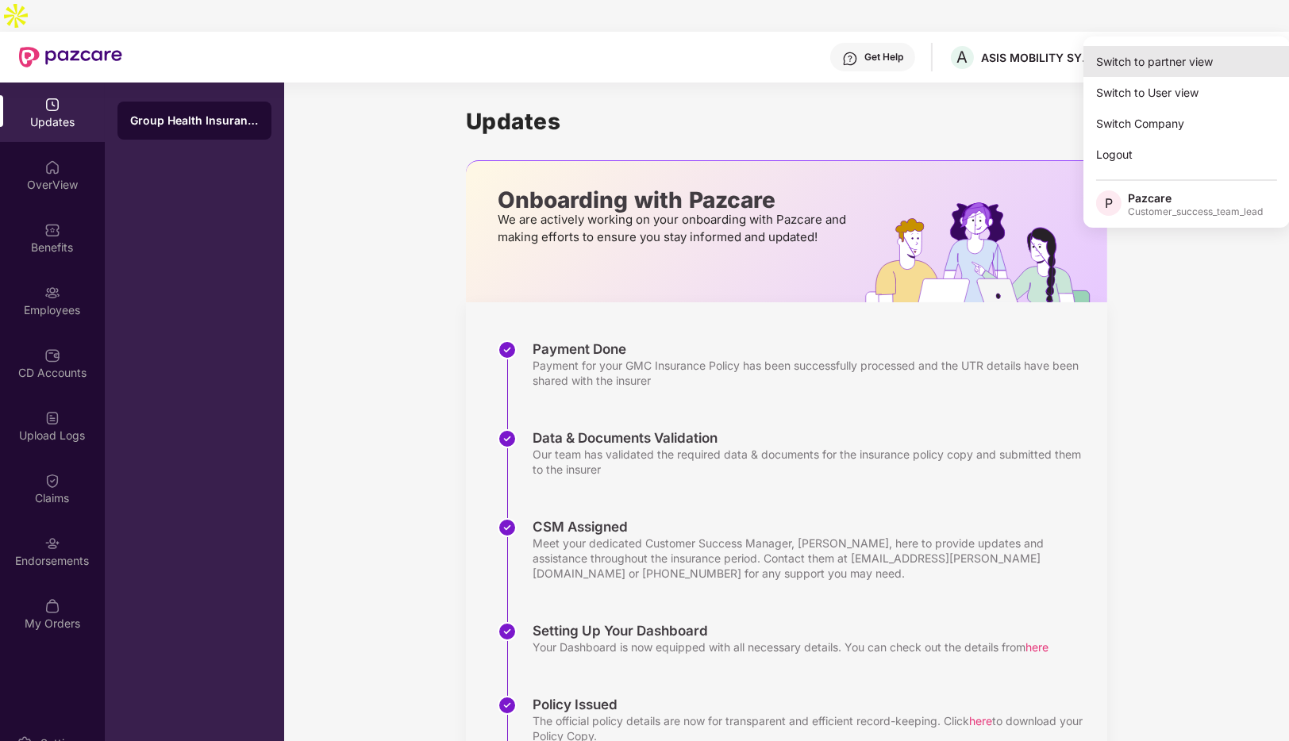
click at [1184, 57] on div "Switch to partner view" at bounding box center [1187, 61] width 206 height 31
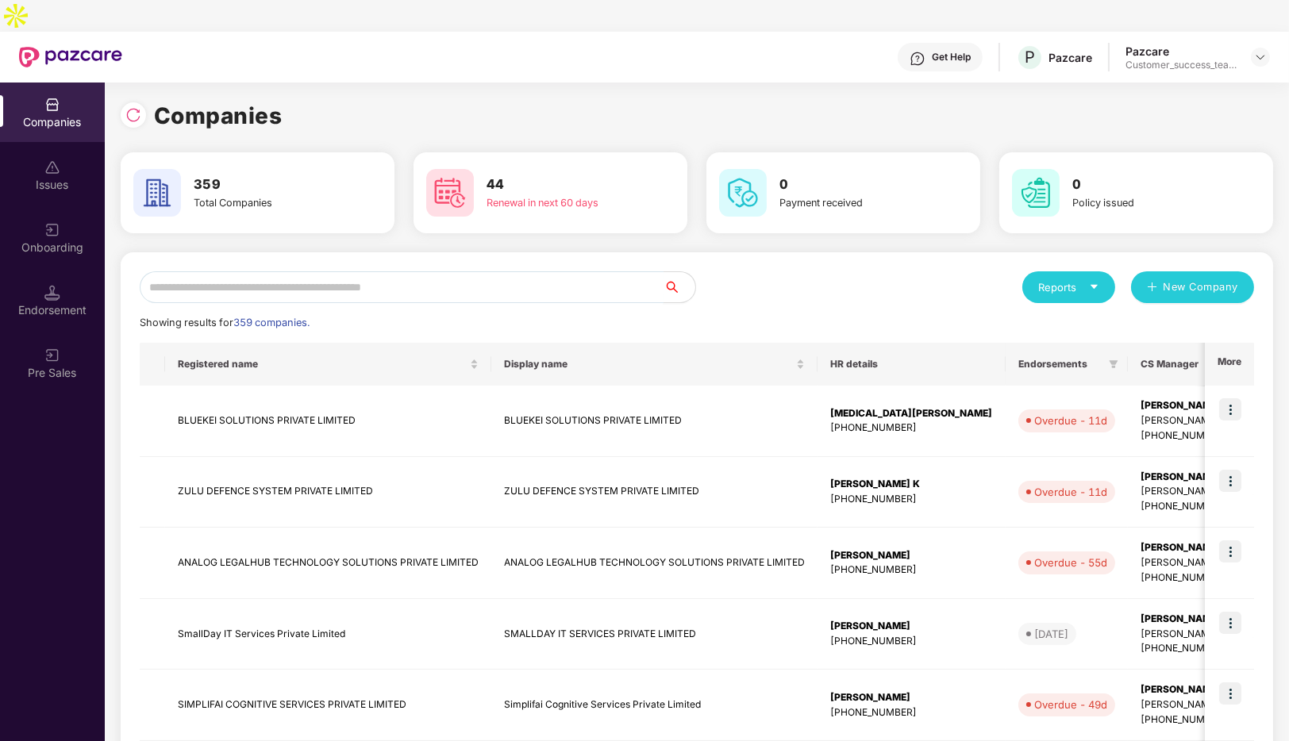
click at [252, 271] on input "text" at bounding box center [402, 287] width 524 height 32
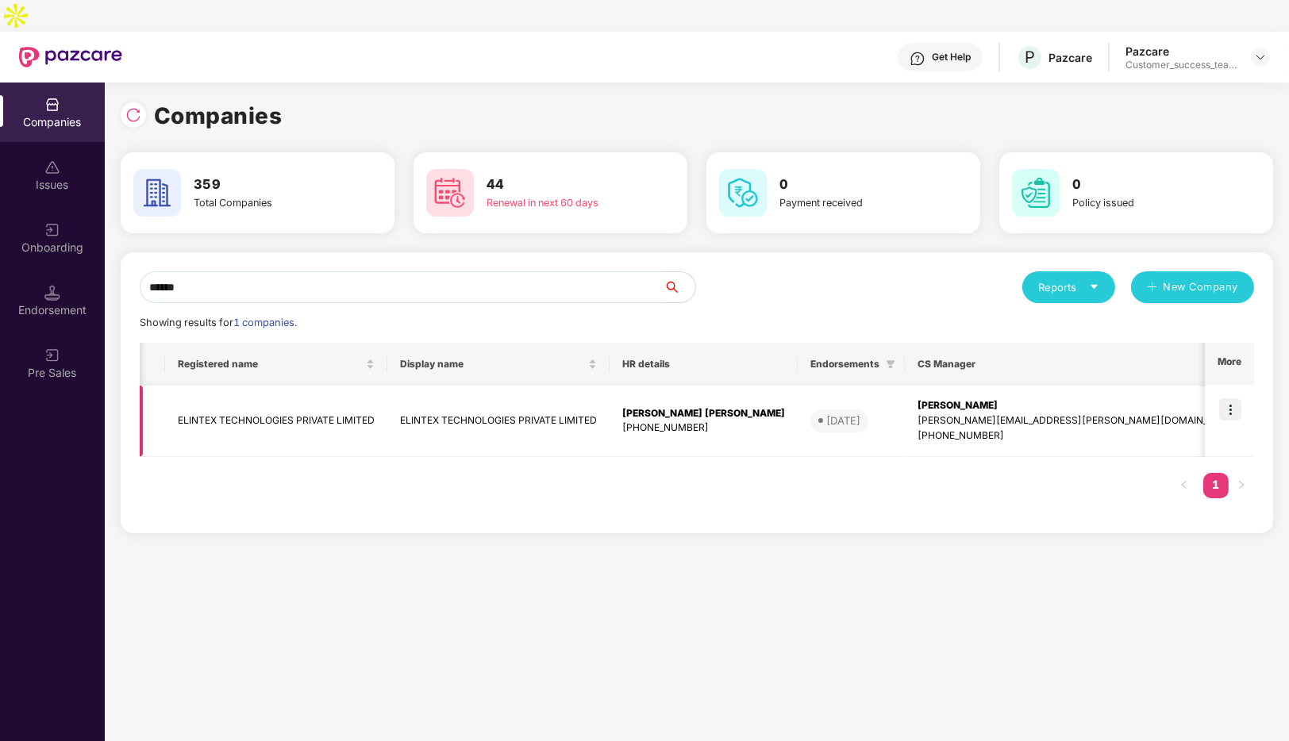
scroll to position [0, 368]
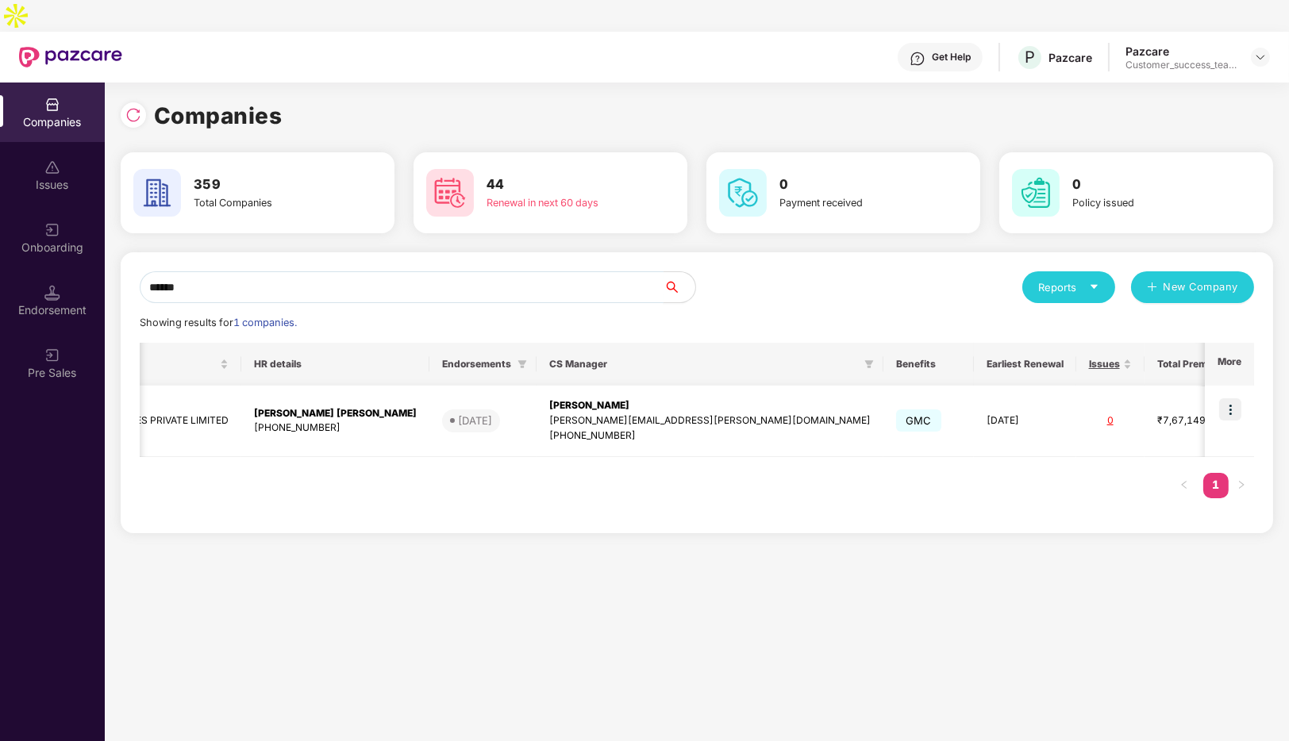
type input "******"
click at [1228, 399] on img at bounding box center [1230, 410] width 22 height 22
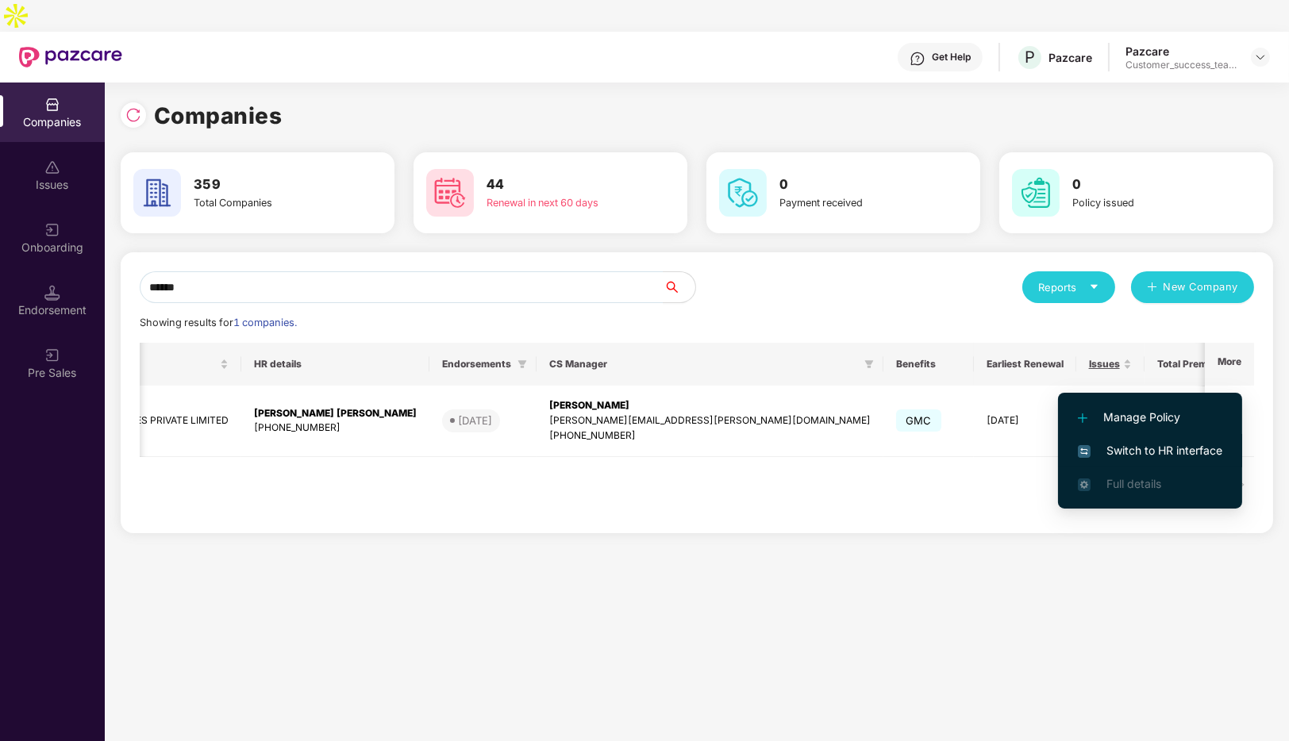
click at [1146, 450] on span "Switch to HR interface" at bounding box center [1150, 450] width 144 height 17
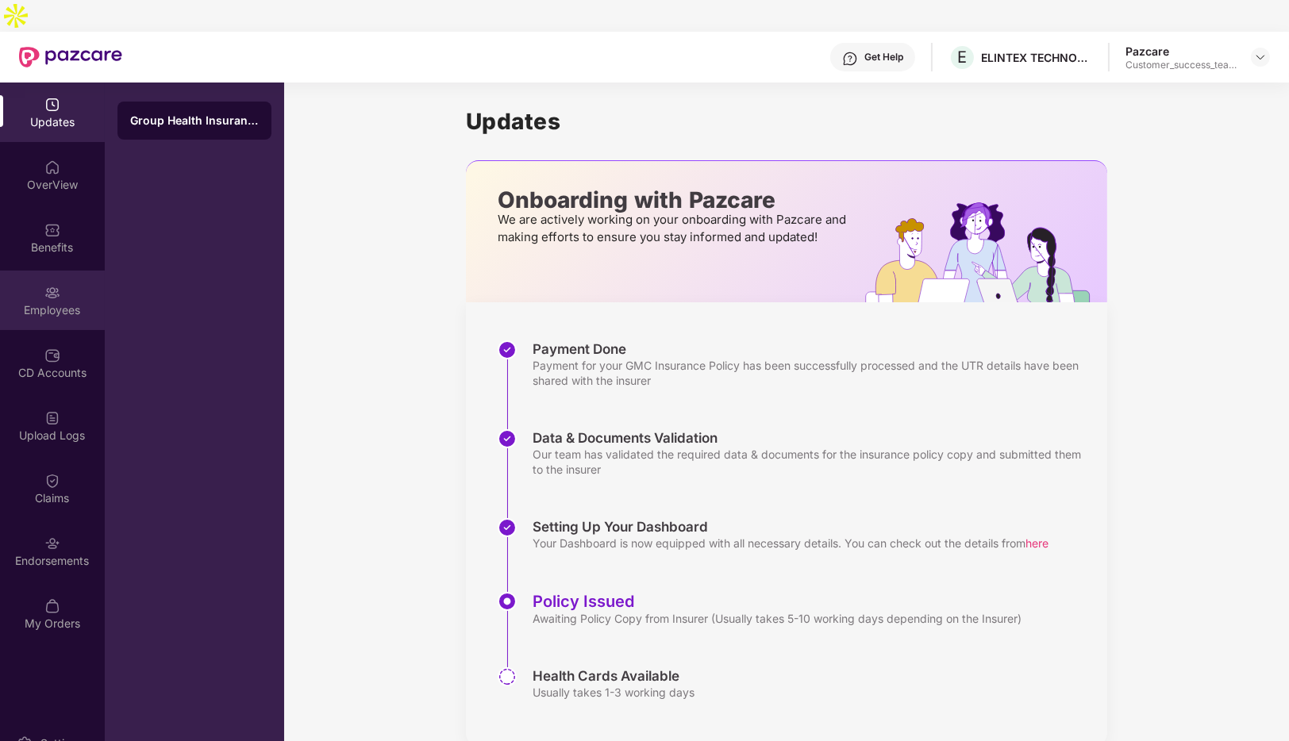
click at [39, 302] on div "Employees" at bounding box center [52, 310] width 105 height 16
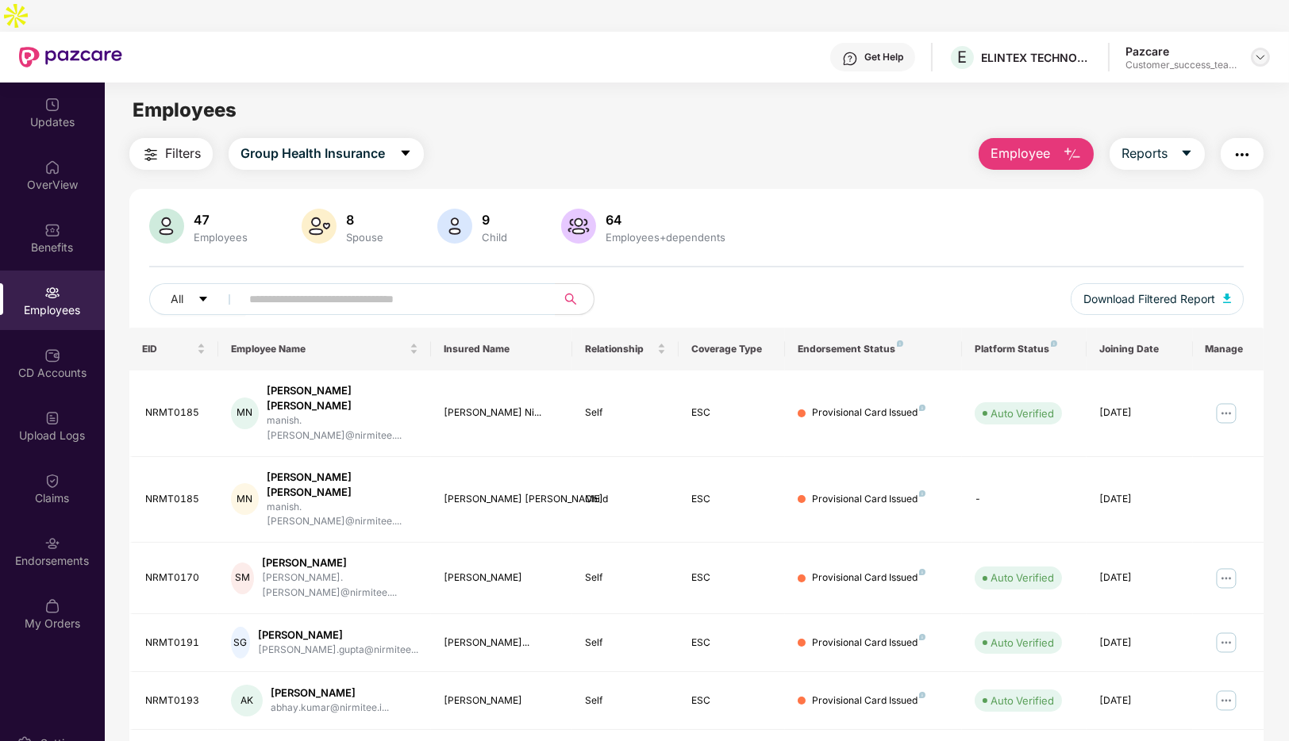
click at [1265, 48] on div at bounding box center [1260, 57] width 19 height 19
click at [1254, 44] on div "Pazcare Customer_success_team_lead" at bounding box center [1198, 58] width 144 height 28
click at [1254, 51] on img at bounding box center [1260, 57] width 13 height 13
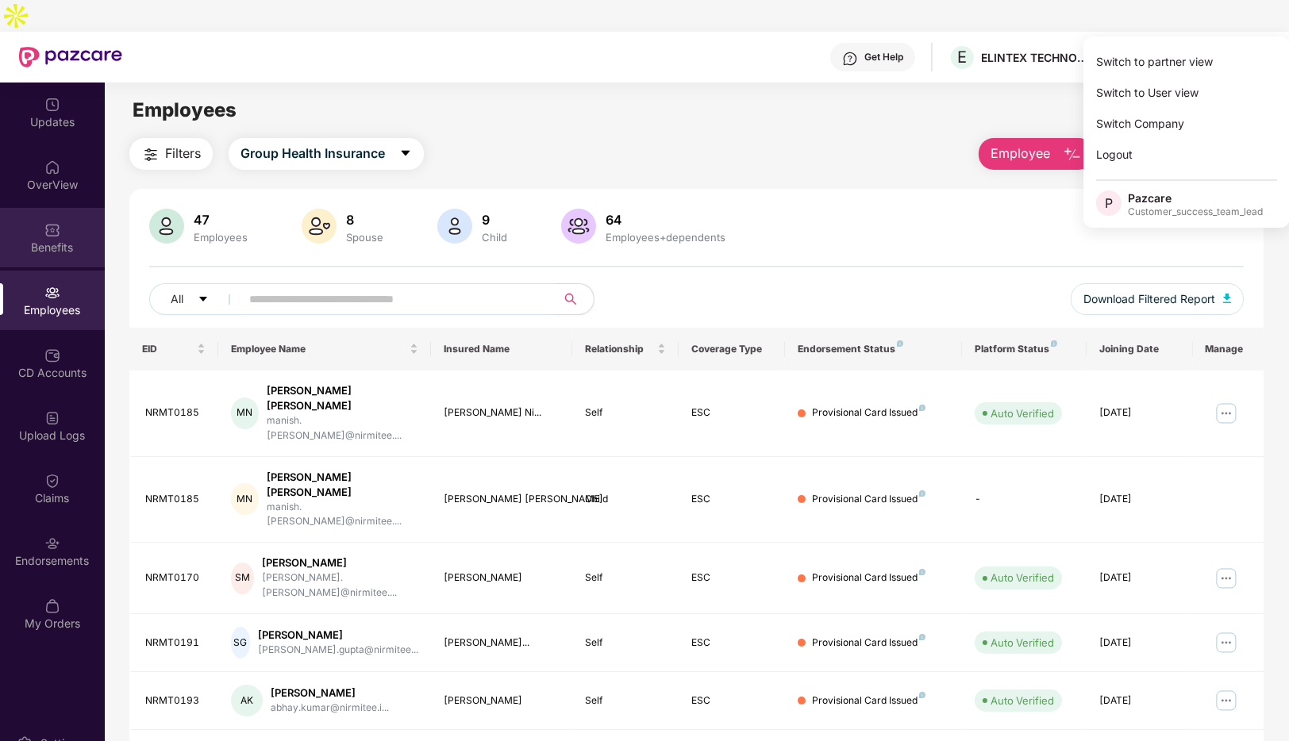
click at [51, 222] on img at bounding box center [52, 230] width 16 height 16
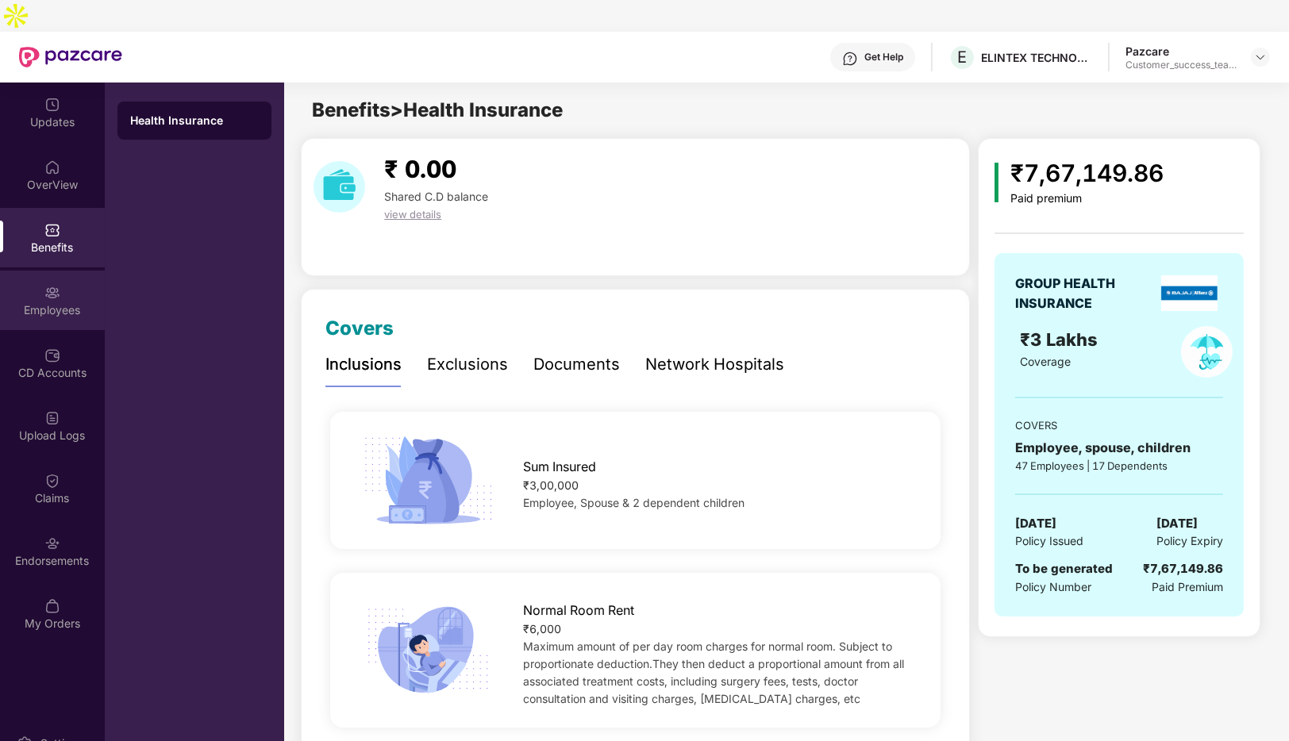
click at [44, 302] on div "Employees" at bounding box center [52, 310] width 105 height 16
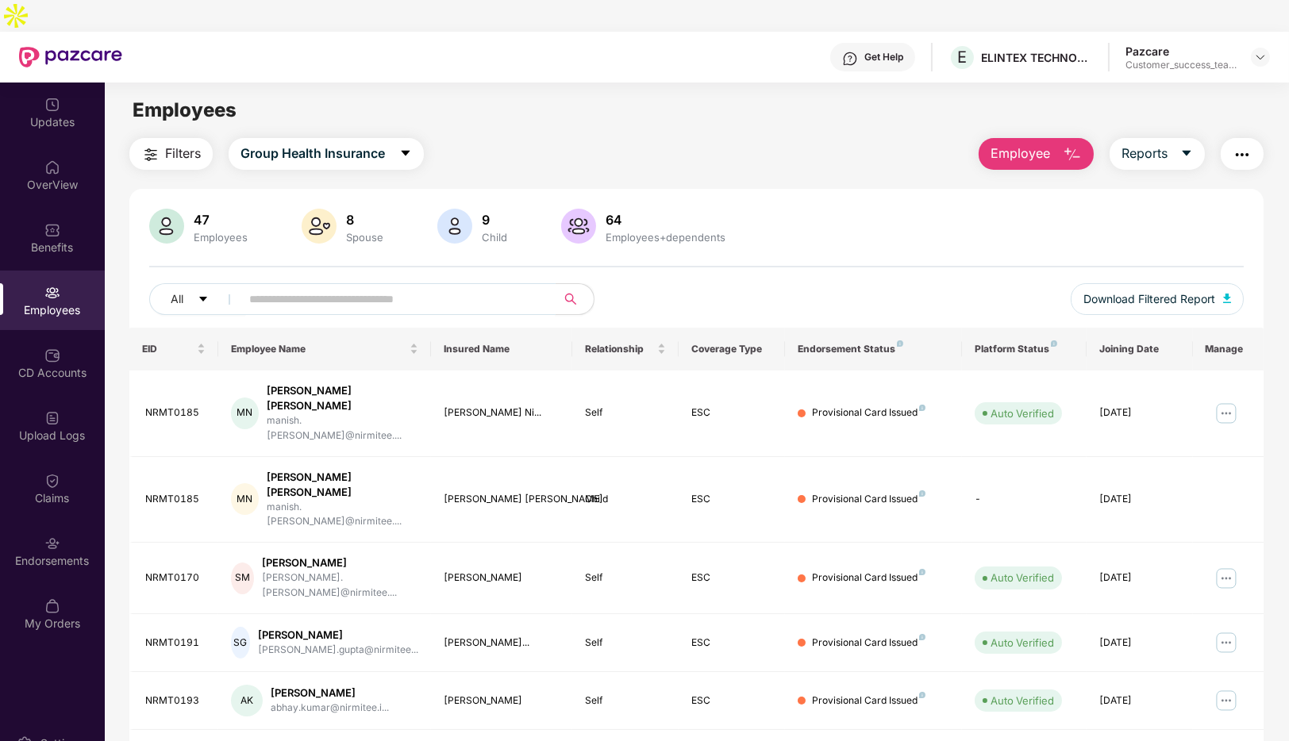
click at [418, 287] on input "text" at bounding box center [391, 299] width 285 height 24
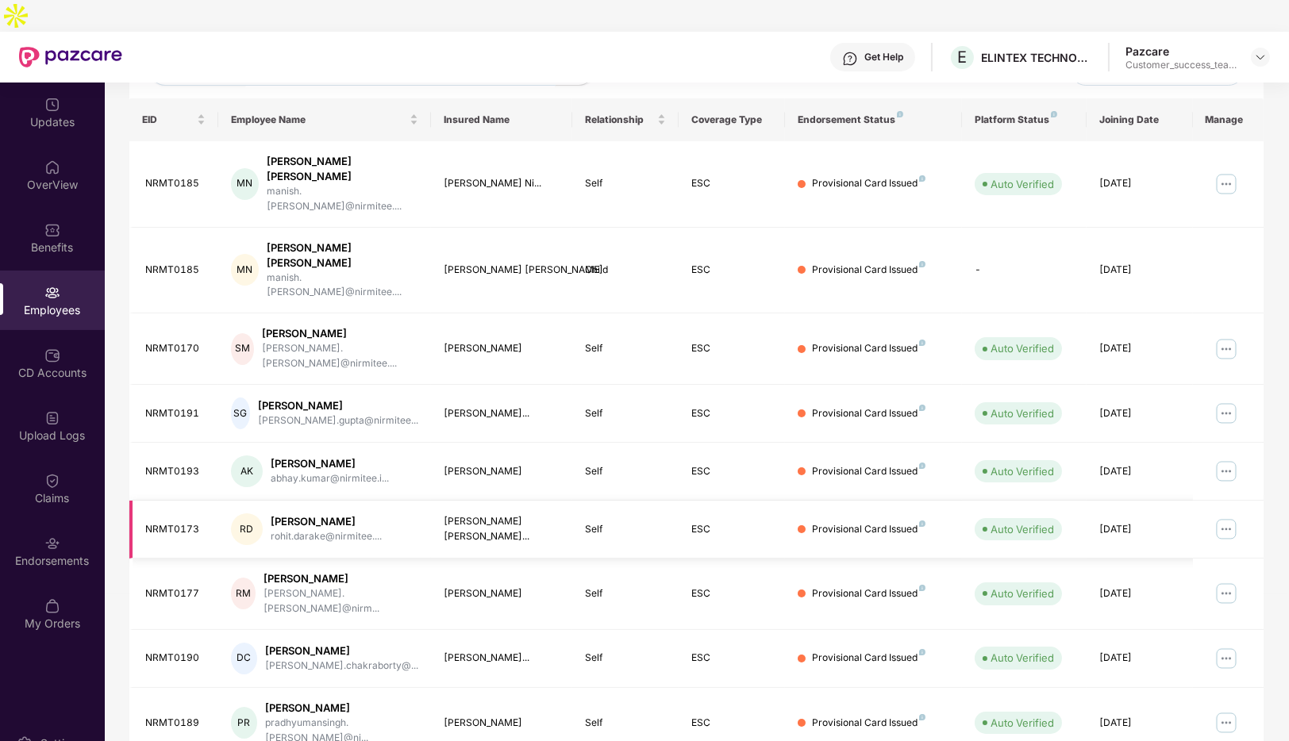
scroll to position [0, 0]
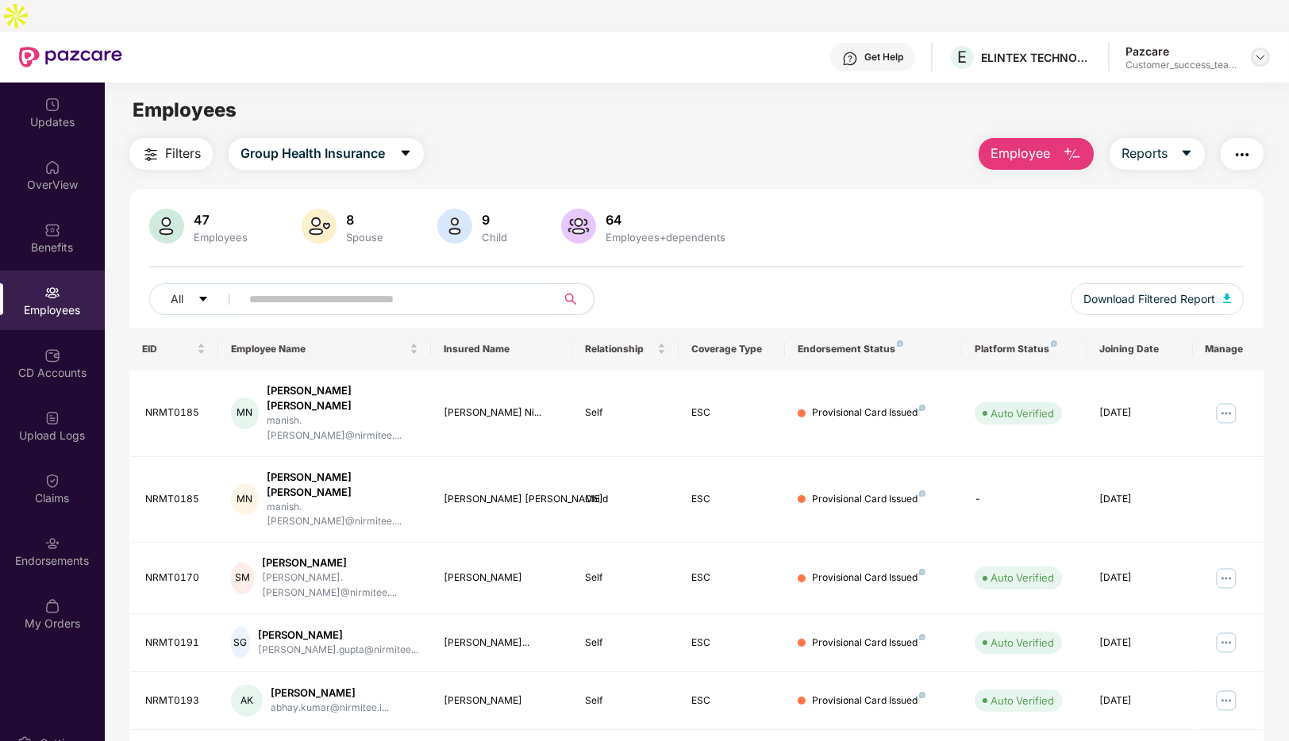
click at [1257, 51] on img at bounding box center [1260, 57] width 13 height 13
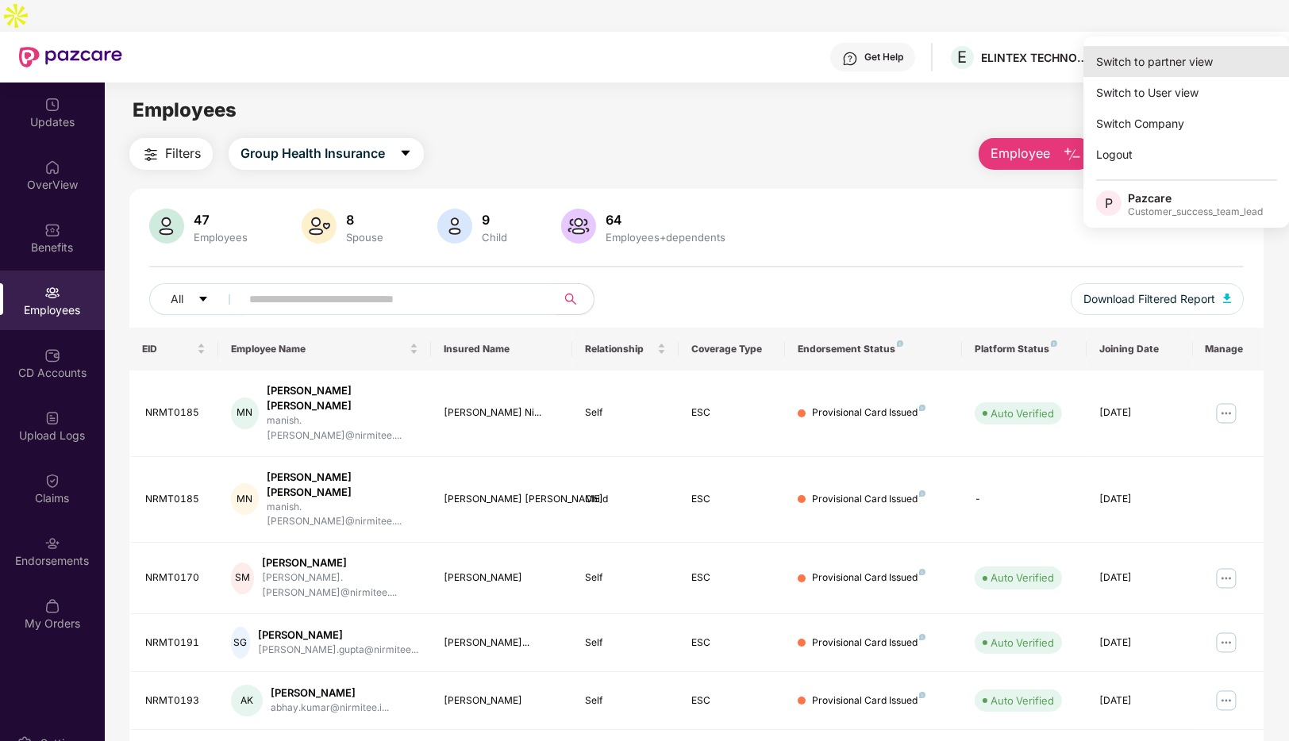
click at [1179, 66] on div "Switch to partner view" at bounding box center [1187, 61] width 206 height 31
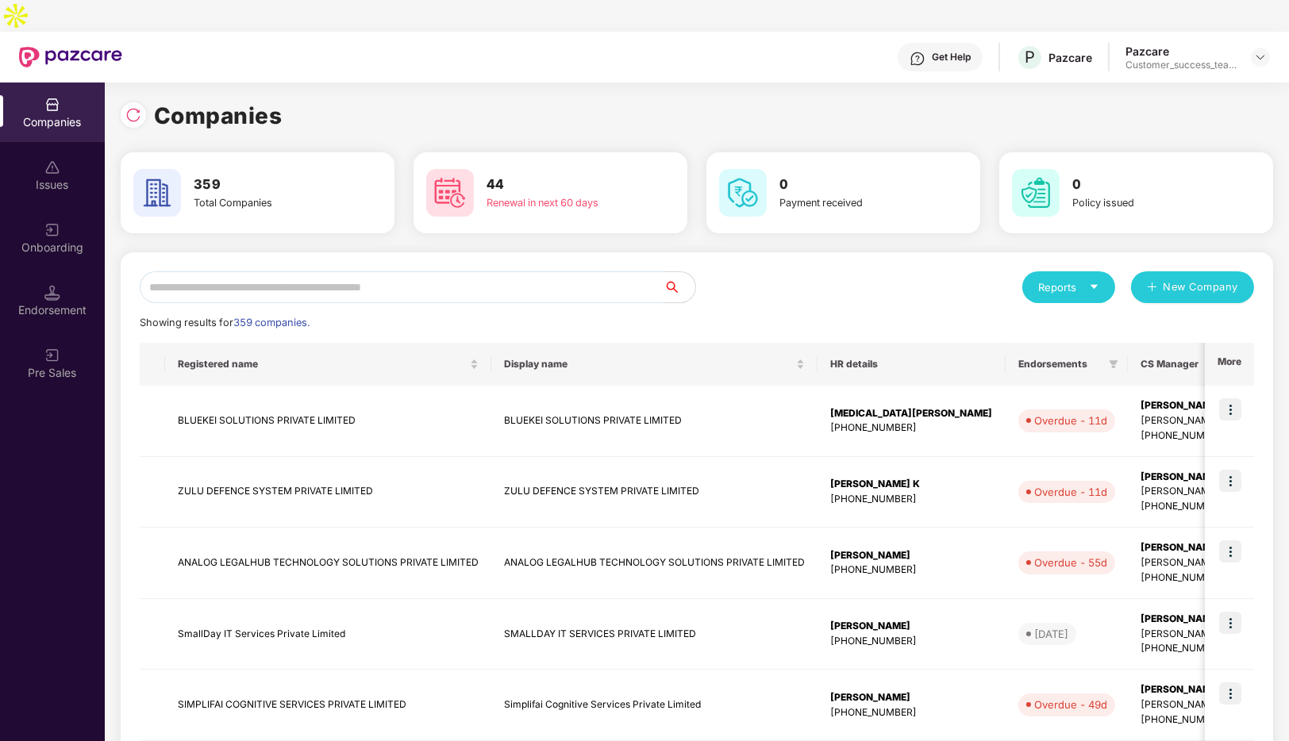
click at [259, 271] on input "text" at bounding box center [402, 287] width 524 height 32
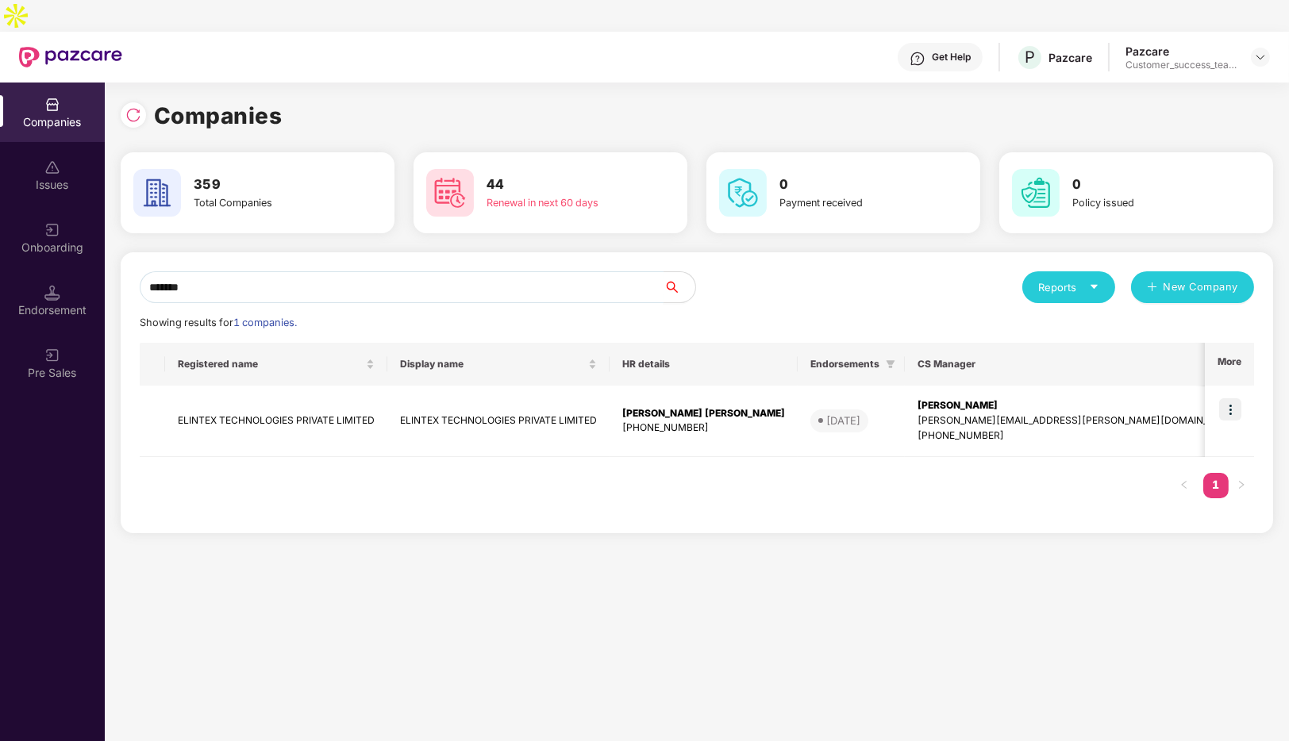
type input "*******"
